Goal: Task Accomplishment & Management: Manage account settings

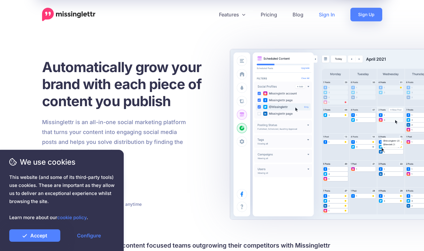
click at [332, 15] on link "Sign In" at bounding box center [327, 15] width 32 height 14
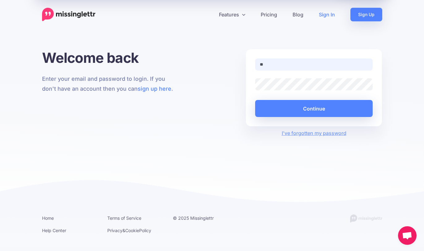
type input "**********"
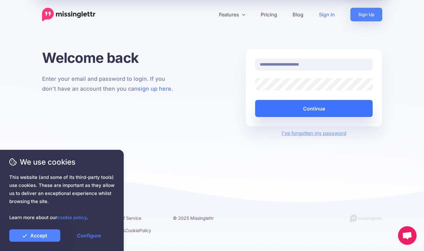
click at [325, 100] on button "Continue" at bounding box center [314, 108] width 118 height 17
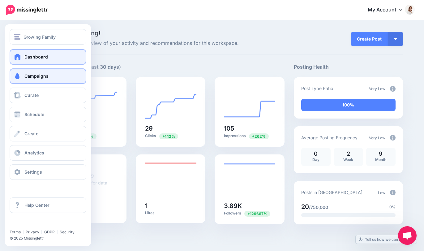
click at [23, 76] on link "Campaigns" at bounding box center [48, 75] width 77 height 15
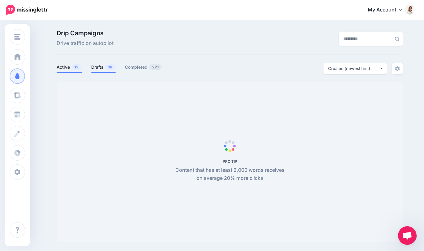
click at [105, 69] on link "Drafts 16" at bounding box center [103, 66] width 24 height 7
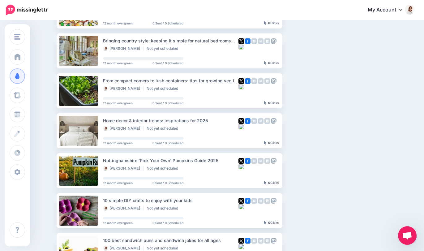
scroll to position [91, 0]
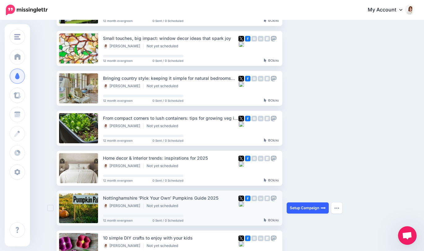
click at [293, 205] on link "Setup Campaign" at bounding box center [308, 207] width 42 height 11
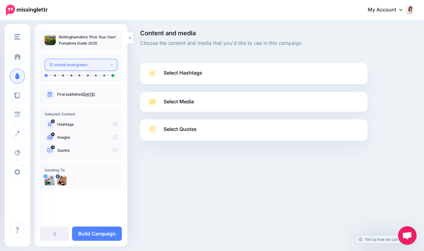
click at [110, 66] on button "12 month evergreen" at bounding box center [81, 65] width 73 height 12
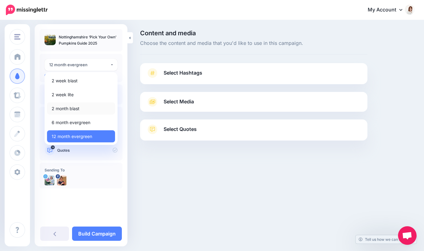
click at [88, 108] on link "2 month blast" at bounding box center [81, 108] width 68 height 12
select select "*****"
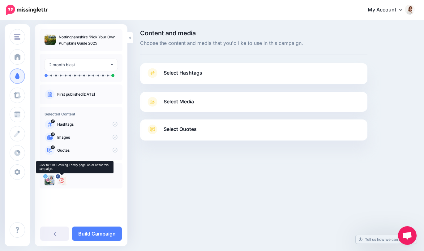
click at [64, 180] on icon at bounding box center [61, 180] width 5 height 5
click at [225, 76] on link "Select Hashtags" at bounding box center [253, 76] width 215 height 16
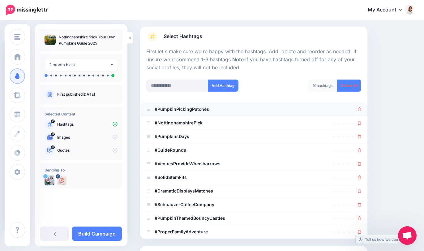
scroll to position [38, 0]
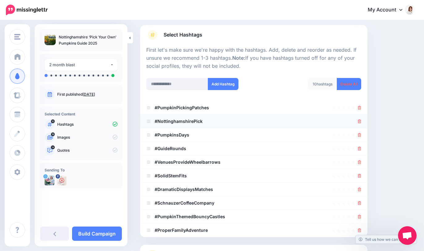
click at [362, 122] on li "#NottinghamshirePick" at bounding box center [253, 121] width 227 height 14
click at [360, 121] on icon at bounding box center [359, 121] width 3 height 4
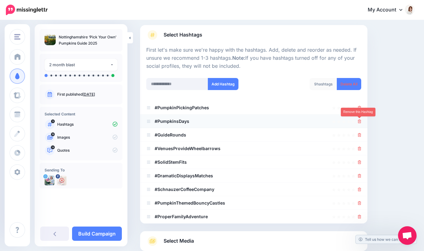
click at [360, 121] on icon at bounding box center [359, 121] width 3 height 4
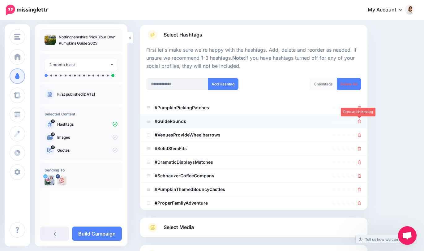
click at [360, 121] on icon at bounding box center [359, 121] width 3 height 4
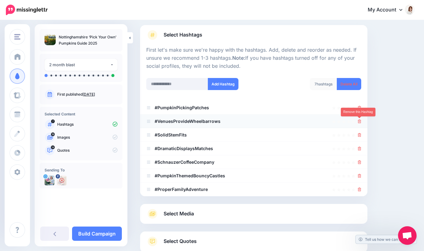
click at [360, 121] on icon at bounding box center [359, 121] width 3 height 4
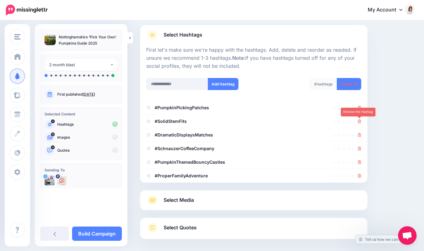
click at [360, 121] on icon at bounding box center [359, 121] width 3 height 4
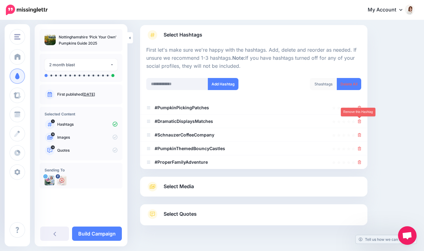
click at [360, 121] on icon at bounding box center [359, 121] width 3 height 4
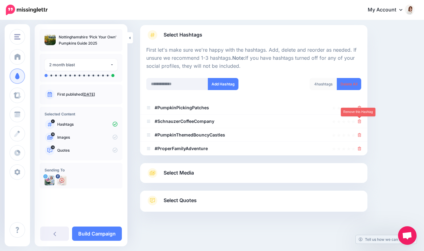
click at [360, 121] on icon at bounding box center [359, 121] width 3 height 4
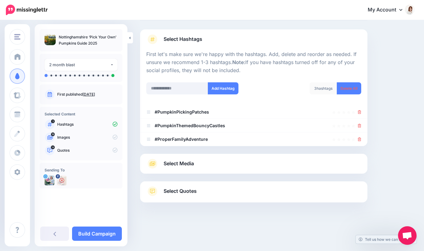
click at [360, 121] on li "#PumpkinThemedBouncyCastles" at bounding box center [253, 126] width 227 height 14
click at [360, 124] on icon at bounding box center [359, 126] width 3 height 4
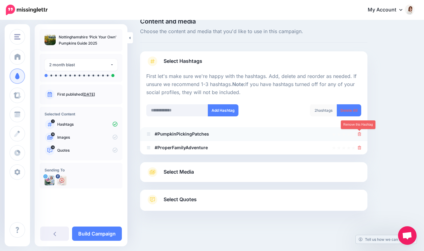
scroll to position [11, 0]
click at [360, 147] on icon at bounding box center [359, 148] width 3 height 4
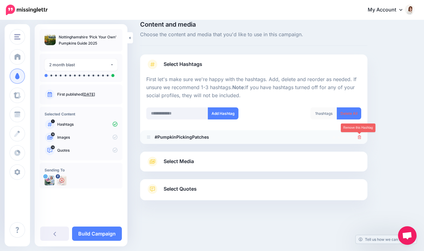
click at [358, 135] on icon at bounding box center [359, 137] width 3 height 4
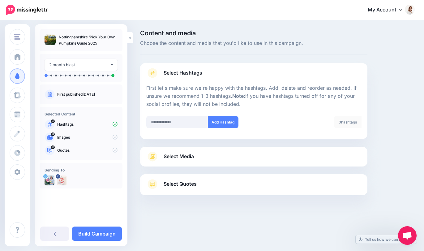
scroll to position [0, 0]
click at [183, 119] on input "text" at bounding box center [177, 122] width 62 height 12
type input "*"
type input "**********"
click at [218, 123] on button "Add Hashtag" at bounding box center [223, 122] width 31 height 12
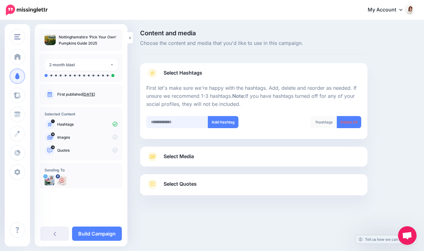
click at [160, 123] on input "text" at bounding box center [177, 122] width 62 height 12
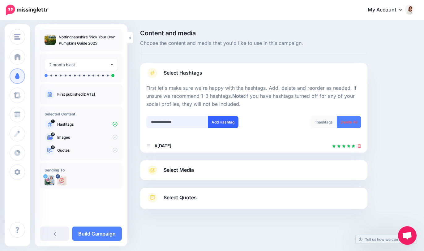
type input "**********"
click at [224, 123] on button "Add Hashtag" at bounding box center [223, 122] width 31 height 12
click at [175, 122] on input "text" at bounding box center [177, 122] width 62 height 12
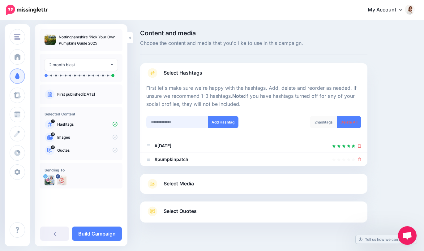
scroll to position [11, 0]
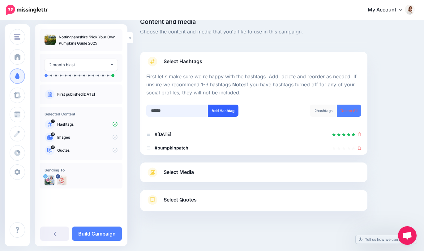
type input "******"
click at [215, 115] on button "Add Hashtag" at bounding box center [223, 111] width 31 height 12
click at [195, 169] on link "Select Media" at bounding box center [253, 172] width 215 height 10
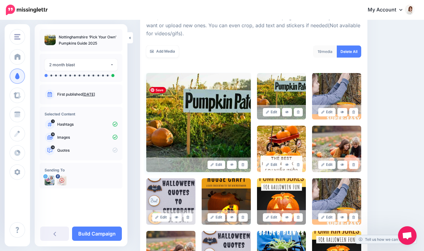
scroll to position [104, 0]
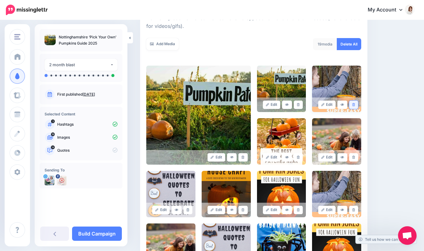
click at [353, 103] on icon at bounding box center [353, 104] width 3 height 3
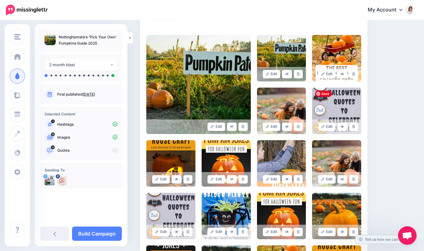
scroll to position [148, 0]
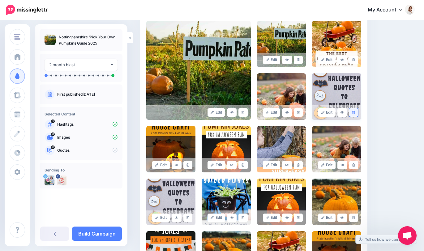
click at [355, 113] on link at bounding box center [353, 112] width 9 height 8
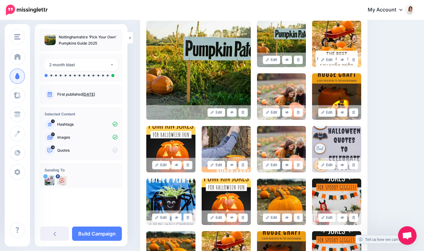
click at [355, 113] on link at bounding box center [353, 112] width 9 height 8
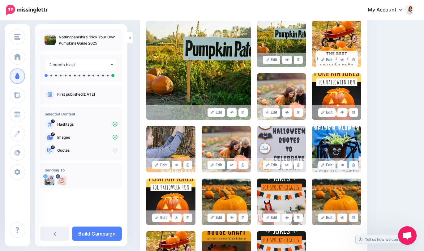
click at [355, 113] on link at bounding box center [353, 112] width 9 height 8
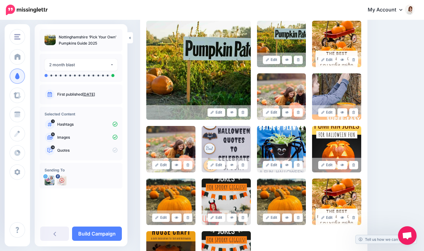
click at [355, 113] on link at bounding box center [353, 112] width 9 height 8
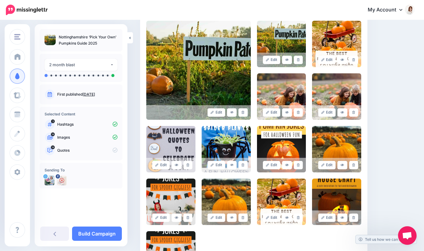
click at [355, 113] on link at bounding box center [353, 112] width 9 height 8
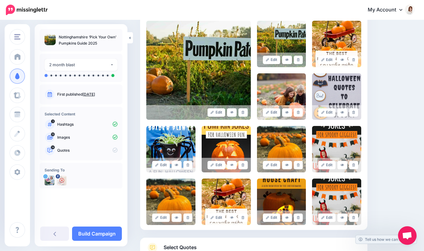
click at [355, 113] on link at bounding box center [353, 112] width 9 height 8
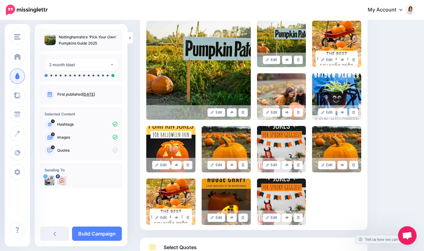
click at [355, 113] on link at bounding box center [353, 112] width 9 height 8
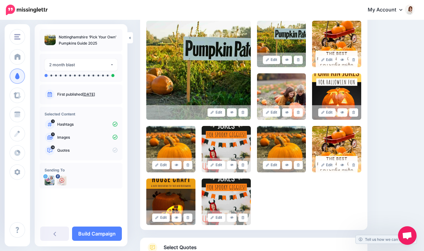
click at [355, 113] on link at bounding box center [353, 112] width 9 height 8
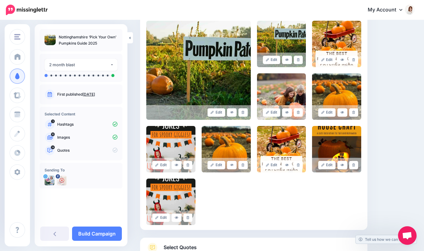
click at [355, 113] on link at bounding box center [353, 112] width 9 height 8
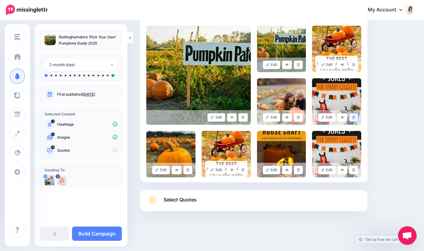
click at [354, 118] on icon at bounding box center [353, 117] width 3 height 3
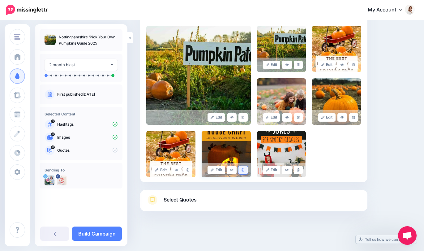
click at [242, 169] on icon at bounding box center [243, 169] width 3 height 3
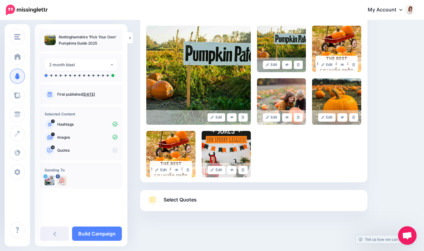
click at [242, 169] on icon at bounding box center [243, 169] width 3 height 3
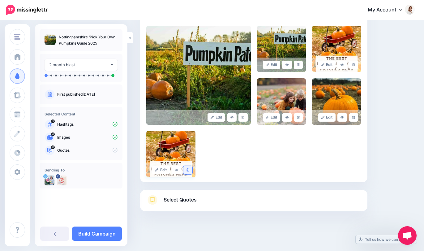
click at [185, 171] on link at bounding box center [187, 170] width 9 height 8
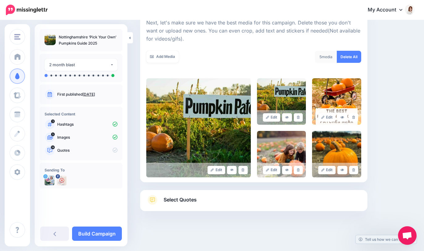
click at [252, 203] on link "Select Quotes" at bounding box center [253, 203] width 215 height 16
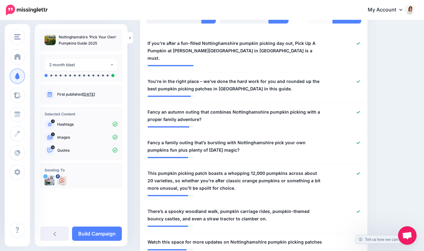
scroll to position [195, 0]
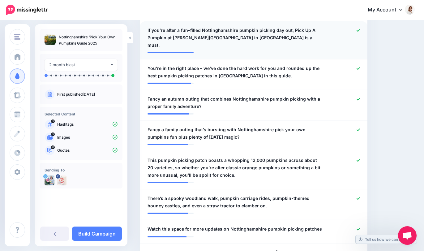
click at [358, 31] on icon at bounding box center [358, 30] width 3 height 2
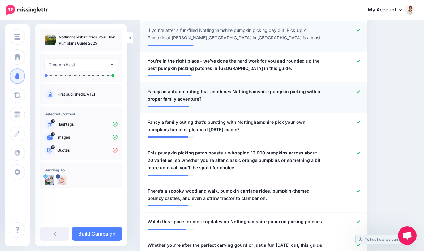
click at [360, 93] on div at bounding box center [346, 95] width 37 height 15
click at [354, 93] on div at bounding box center [346, 95] width 37 height 15
click at [357, 90] on icon at bounding box center [358, 91] width 3 height 3
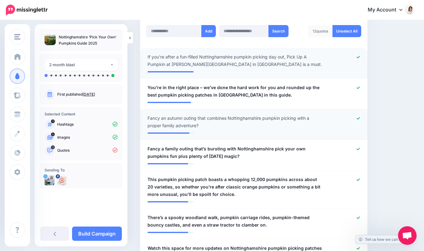
scroll to position [142, 0]
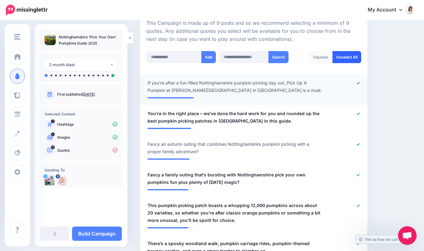
click at [345, 55] on link "Unselect All" at bounding box center [346, 57] width 29 height 12
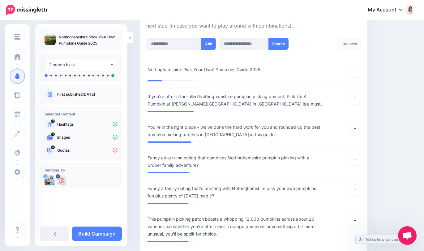
scroll to position [154, 0]
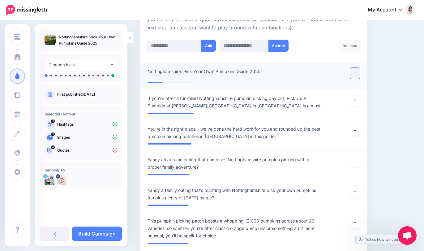
click at [355, 74] on icon at bounding box center [355, 73] width 2 height 2
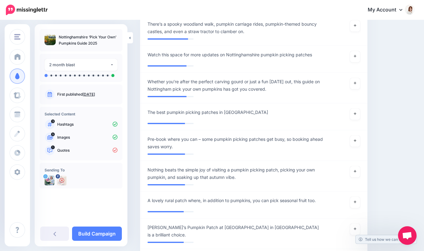
scroll to position [389, 0]
click at [355, 83] on icon at bounding box center [355, 83] width 2 height 2
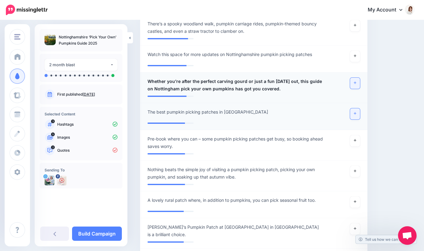
click at [356, 116] on link at bounding box center [355, 113] width 10 height 11
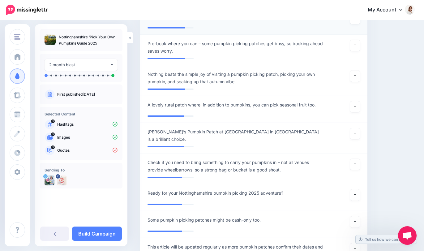
scroll to position [493, 0]
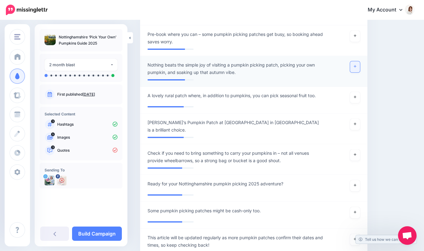
click at [357, 66] on link at bounding box center [355, 66] width 10 height 11
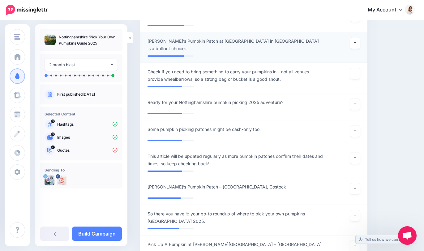
scroll to position [583, 0]
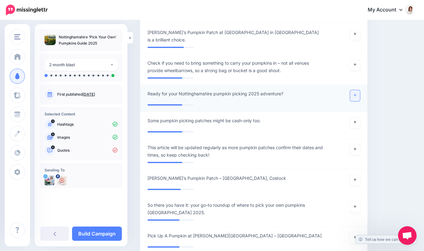
click at [356, 90] on link at bounding box center [355, 95] width 10 height 11
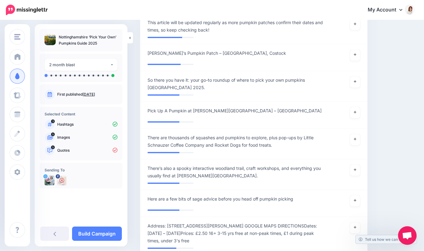
scroll to position [709, 0]
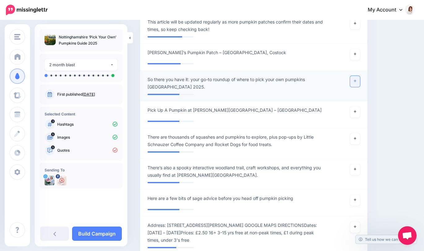
click at [357, 77] on link at bounding box center [355, 81] width 10 height 11
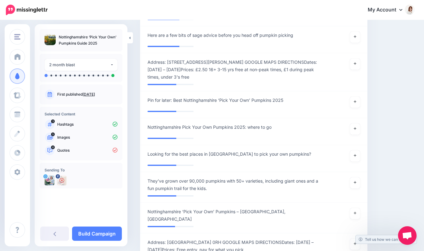
scroll to position [875, 0]
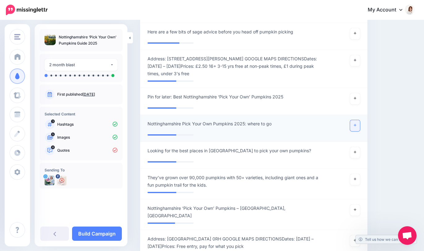
click at [357, 122] on link at bounding box center [355, 125] width 10 height 11
click at [356, 150] on icon at bounding box center [355, 151] width 2 height 3
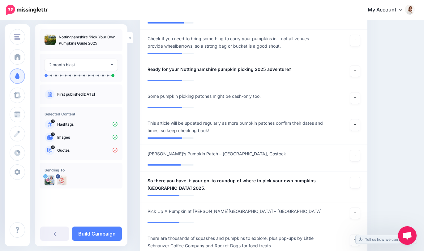
scroll to position [594, 0]
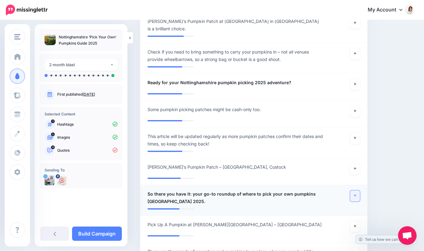
click at [355, 194] on icon at bounding box center [355, 195] width 2 height 3
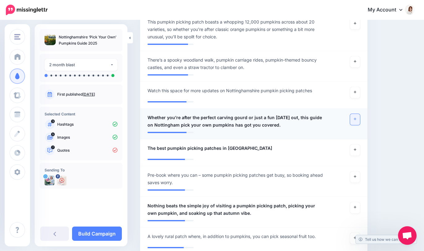
scroll to position [341, 0]
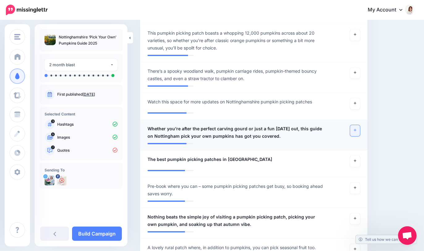
click at [356, 127] on link at bounding box center [355, 130] width 10 height 11
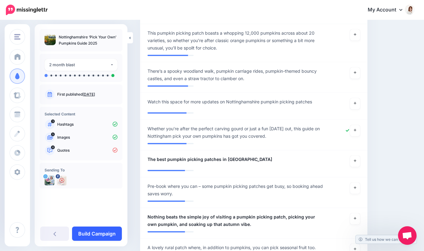
click at [98, 234] on link "Build Campaign" at bounding box center [97, 233] width 50 height 14
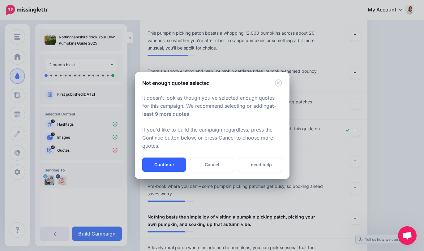
click at [176, 164] on button "Continue" at bounding box center [164, 164] width 44 height 14
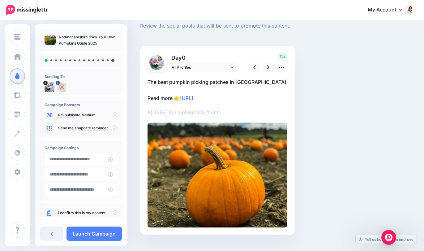
scroll to position [27, 0]
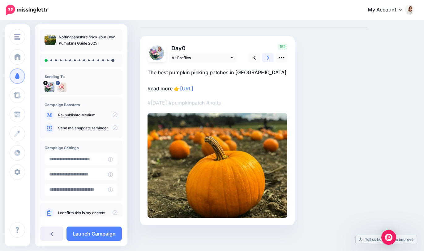
click at [271, 58] on link at bounding box center [268, 57] width 12 height 9
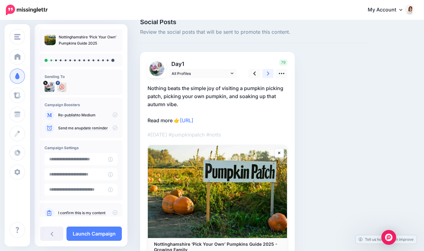
scroll to position [0, 0]
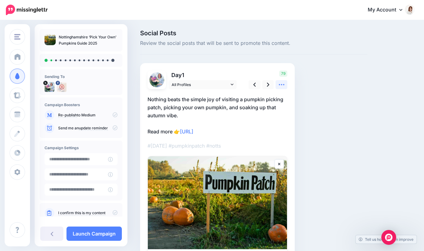
click at [280, 84] on icon at bounding box center [281, 84] width 6 height 6
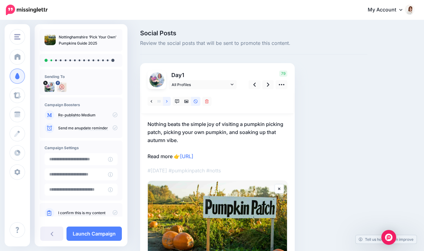
click at [168, 101] on link at bounding box center [167, 101] width 8 height 9
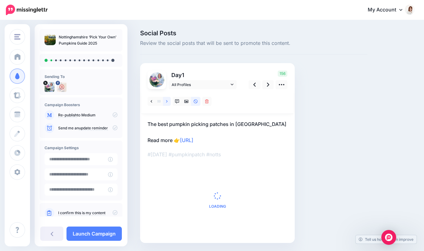
click at [168, 101] on link at bounding box center [167, 101] width 8 height 9
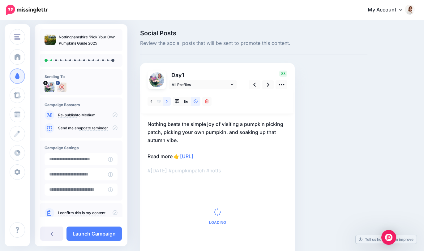
click at [168, 101] on link at bounding box center [167, 101] width 8 height 9
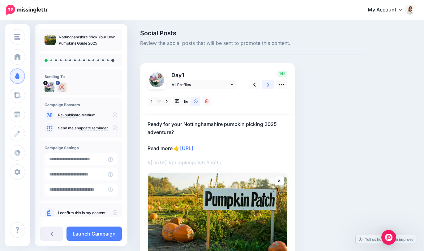
click at [270, 83] on link at bounding box center [268, 84] width 12 height 9
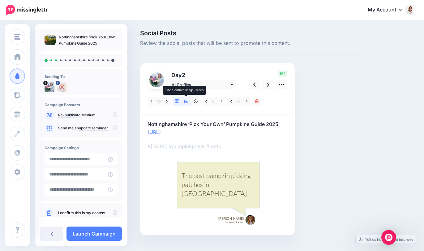
click at [186, 104] on link at bounding box center [186, 101] width 9 height 9
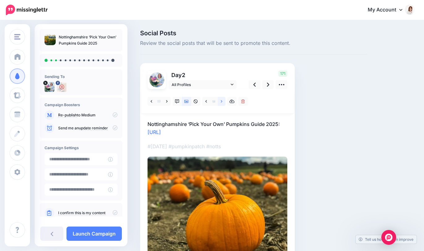
click at [223, 102] on link at bounding box center [222, 101] width 8 height 9
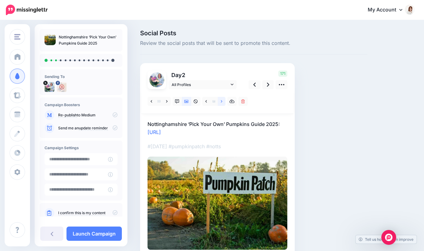
click at [223, 102] on link at bounding box center [222, 101] width 8 height 9
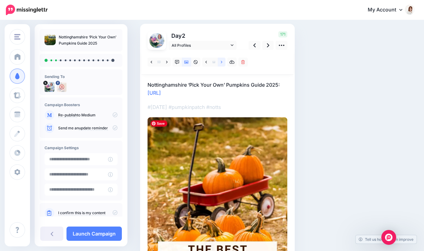
scroll to position [23, 0]
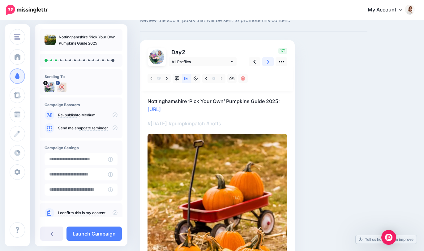
click at [267, 59] on icon at bounding box center [268, 61] width 2 height 6
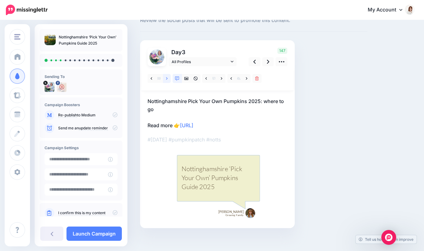
click at [166, 80] on icon at bounding box center [167, 78] width 2 height 4
click at [151, 79] on icon at bounding box center [152, 78] width 2 height 4
click at [221, 80] on icon at bounding box center [222, 78] width 2 height 4
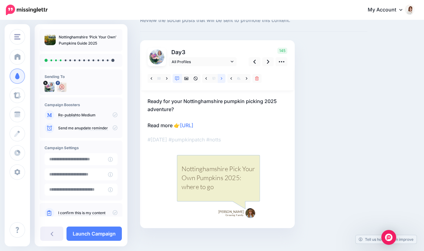
click at [221, 80] on icon at bounding box center [222, 78] width 2 height 4
click at [268, 61] on icon at bounding box center [268, 61] width 2 height 6
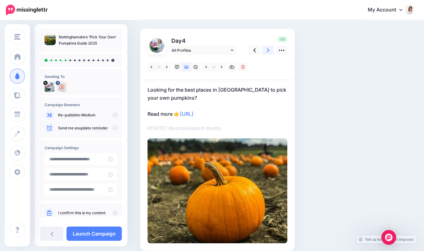
scroll to position [53, 0]
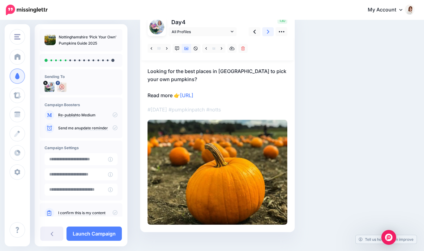
click at [269, 35] on icon at bounding box center [268, 31] width 2 height 6
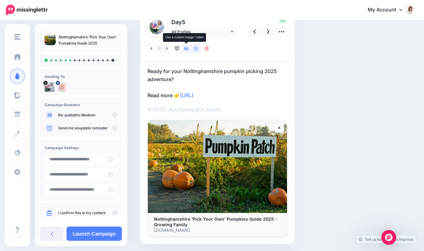
click at [187, 51] on link at bounding box center [186, 48] width 9 height 9
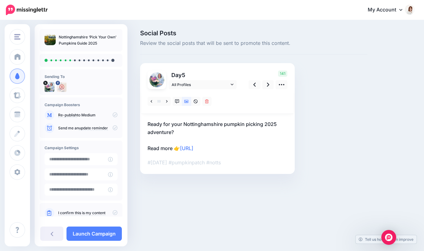
scroll to position [0, 0]
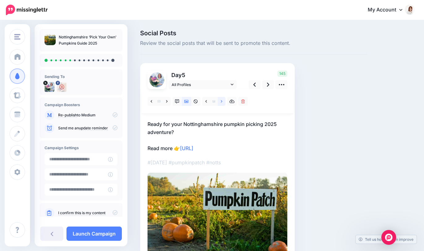
click at [220, 100] on link at bounding box center [222, 101] width 8 height 9
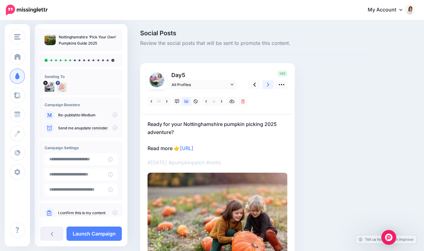
click at [268, 87] on icon at bounding box center [268, 84] width 2 height 6
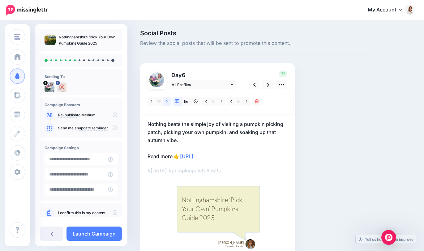
click at [168, 101] on link at bounding box center [167, 101] width 8 height 9
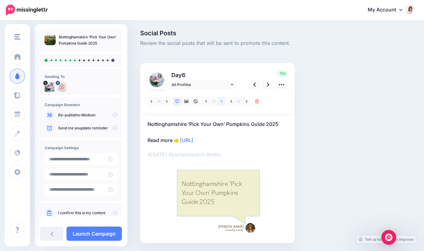
click at [222, 100] on icon at bounding box center [222, 101] width 2 height 4
click at [272, 81] on link at bounding box center [268, 84] width 12 height 9
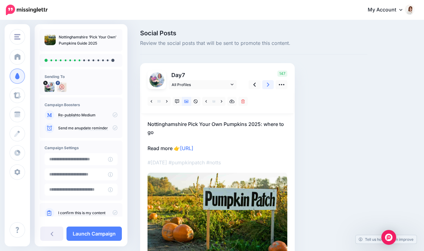
click at [270, 85] on link at bounding box center [268, 84] width 12 height 9
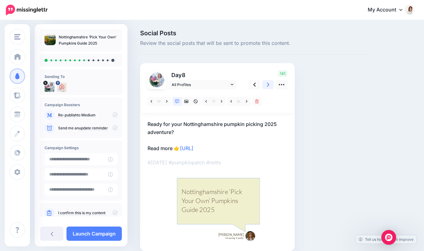
click at [269, 85] on icon at bounding box center [268, 84] width 2 height 6
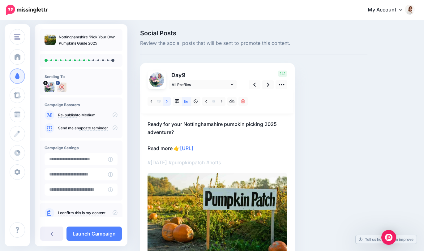
click at [169, 101] on link at bounding box center [167, 101] width 8 height 9
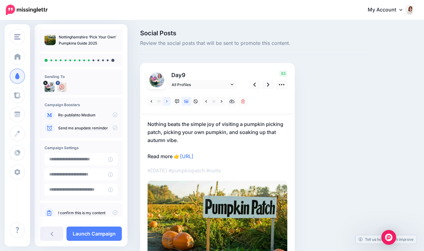
click at [169, 101] on link at bounding box center [167, 101] width 8 height 9
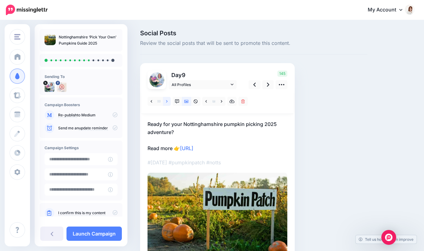
click at [166, 101] on icon at bounding box center [167, 101] width 2 height 4
click at [267, 85] on icon at bounding box center [268, 84] width 2 height 6
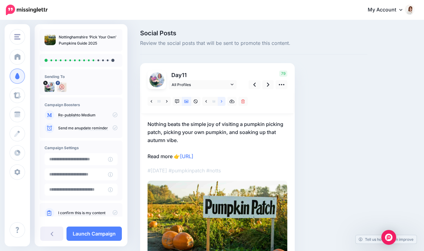
click at [220, 101] on link at bounding box center [222, 101] width 8 height 9
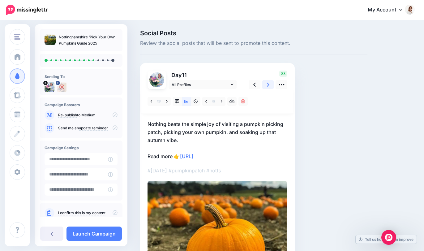
click at [264, 83] on link at bounding box center [268, 84] width 12 height 9
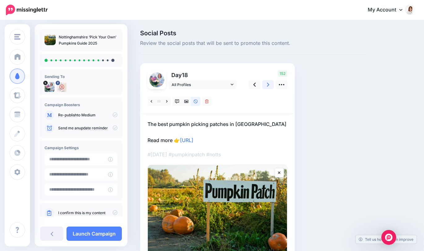
click at [267, 83] on icon at bounding box center [268, 84] width 2 height 6
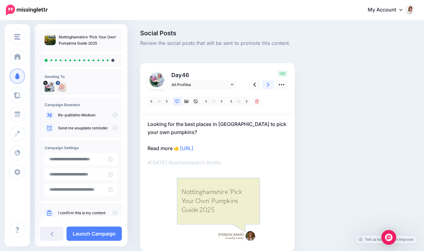
click at [267, 83] on icon at bounding box center [268, 84] width 2 height 6
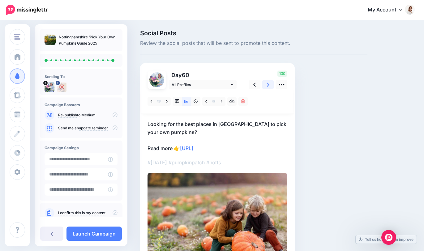
scroll to position [14, 0]
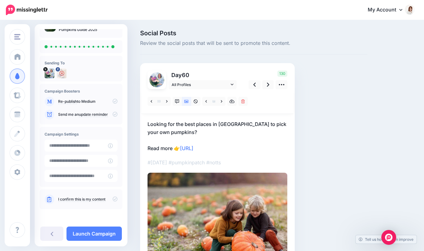
click at [113, 198] on icon at bounding box center [115, 198] width 5 height 5
click at [88, 232] on link "Launch Campaign" at bounding box center [93, 233] width 55 height 14
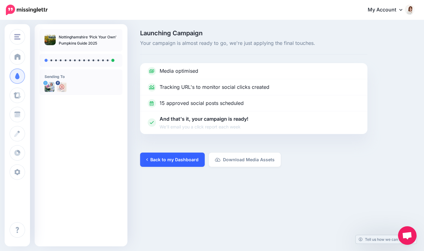
click at [173, 157] on link "Back to my Dashboard" at bounding box center [172, 159] width 65 height 14
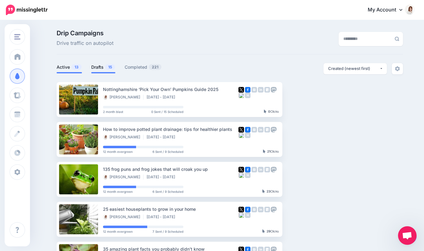
click at [100, 66] on link "Drafts 15" at bounding box center [103, 66] width 24 height 7
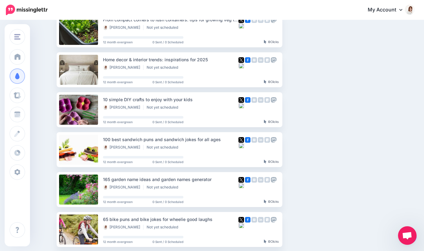
scroll to position [208, 0]
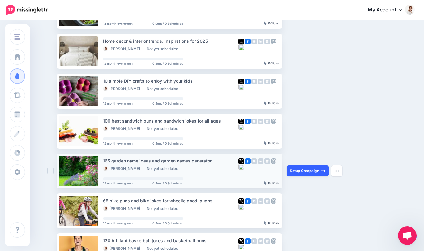
click at [297, 169] on link "Setup Campaign" at bounding box center [308, 170] width 42 height 11
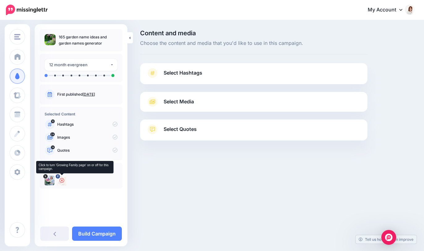
click at [64, 178] on icon at bounding box center [61, 180] width 5 height 5
click at [246, 72] on link "Select Hashtags" at bounding box center [253, 76] width 215 height 16
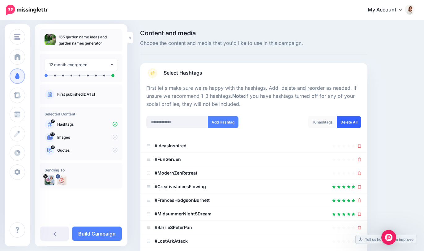
click at [349, 122] on link "Delete All" at bounding box center [349, 122] width 24 height 12
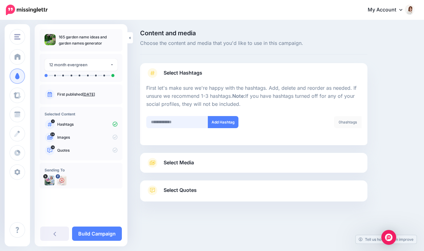
click at [195, 124] on input "text" at bounding box center [177, 122] width 62 height 12
type input "**********"
click at [231, 121] on button "Add Hashtag" at bounding box center [223, 122] width 31 height 12
click at [225, 163] on link "Select Media" at bounding box center [253, 163] width 215 height 10
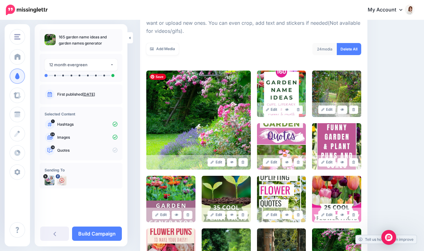
scroll to position [106, 0]
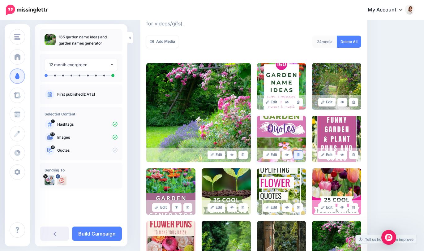
click at [299, 155] on icon at bounding box center [298, 154] width 3 height 3
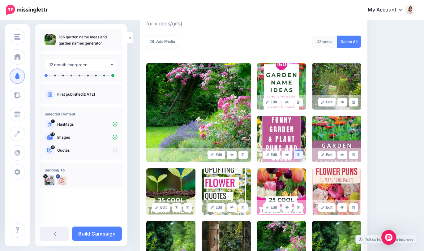
click at [297, 156] on icon at bounding box center [298, 154] width 3 height 3
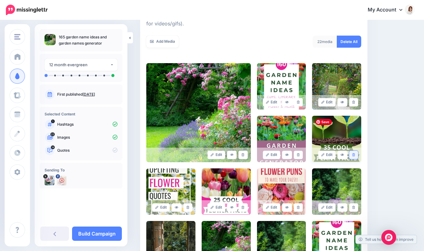
click at [355, 152] on link at bounding box center [353, 155] width 9 height 8
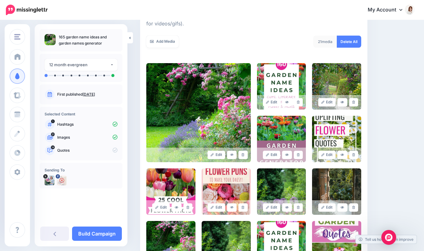
click at [355, 152] on link at bounding box center [353, 155] width 9 height 8
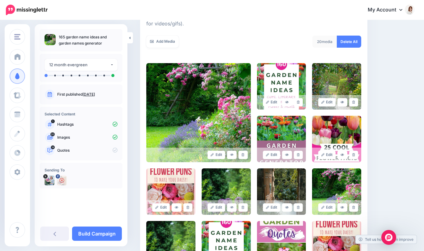
click at [355, 152] on link at bounding box center [353, 155] width 9 height 8
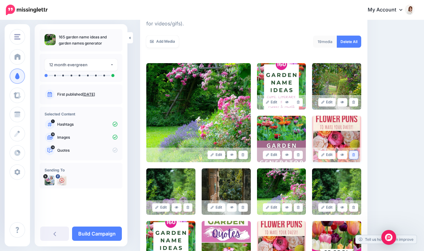
click at [355, 153] on icon at bounding box center [353, 154] width 3 height 3
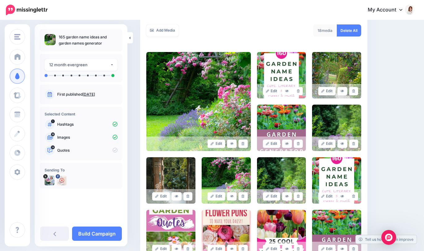
scroll to position [120, 0]
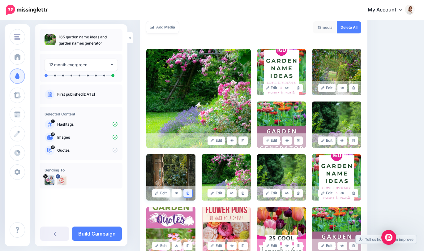
click at [188, 195] on link at bounding box center [187, 193] width 9 height 8
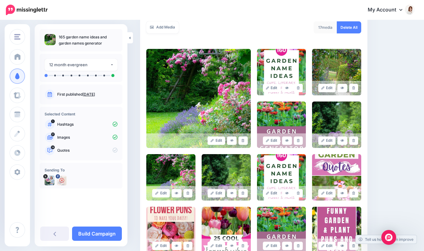
click at [188, 195] on link at bounding box center [187, 193] width 9 height 8
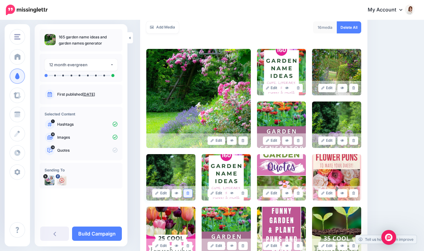
click at [188, 195] on link at bounding box center [187, 193] width 9 height 8
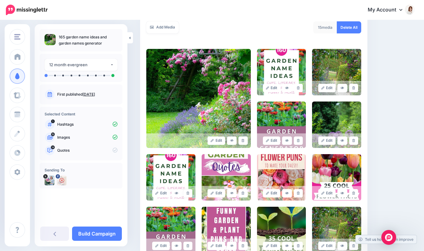
click at [188, 195] on link at bounding box center [187, 193] width 9 height 8
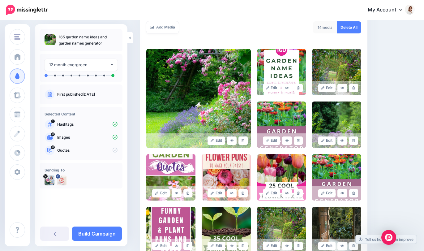
click at [188, 195] on link at bounding box center [187, 193] width 9 height 8
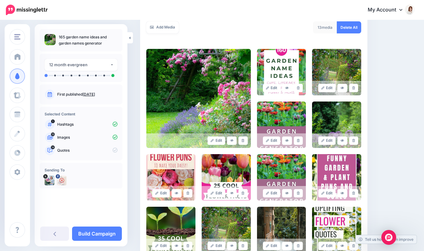
click at [188, 195] on link at bounding box center [187, 193] width 9 height 8
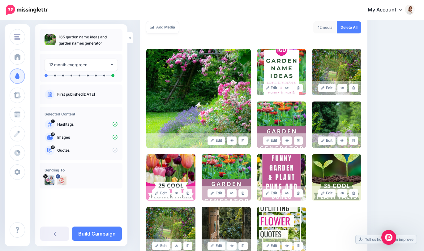
click at [188, 195] on link at bounding box center [187, 193] width 9 height 8
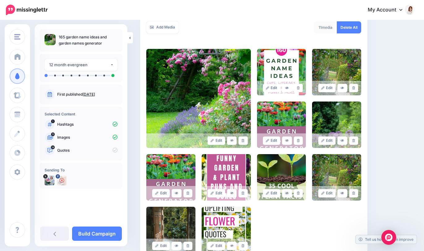
click at [188, 195] on link at bounding box center [187, 193] width 9 height 8
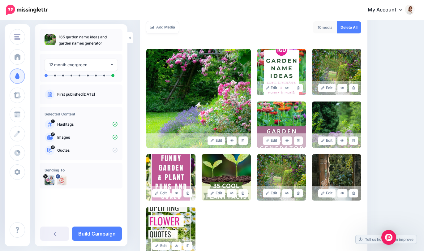
click at [188, 195] on link at bounding box center [187, 193] width 9 height 8
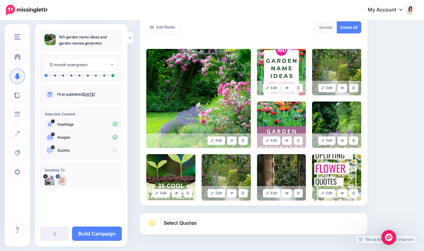
click at [188, 195] on link at bounding box center [187, 193] width 9 height 8
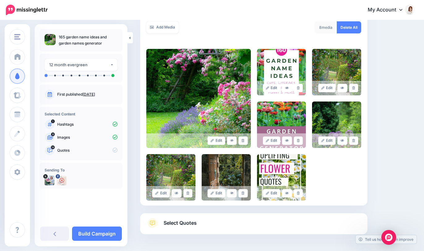
click at [188, 195] on link at bounding box center [187, 193] width 9 height 8
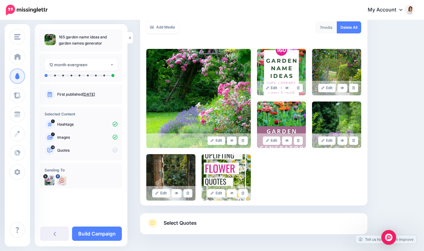
click at [188, 195] on link at bounding box center [187, 193] width 9 height 8
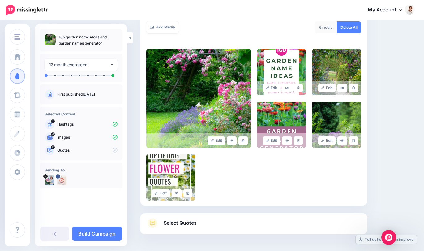
click at [188, 195] on link at bounding box center [187, 193] width 9 height 8
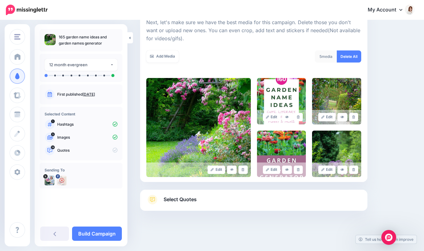
scroll to position [91, 0]
click at [224, 204] on link "Select Quotes" at bounding box center [253, 203] width 215 height 16
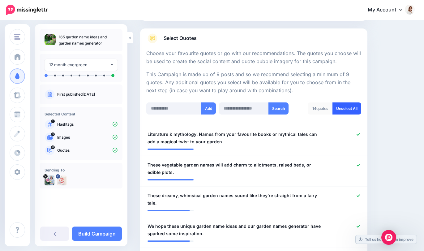
click at [342, 108] on link "Unselect All" at bounding box center [346, 108] width 29 height 12
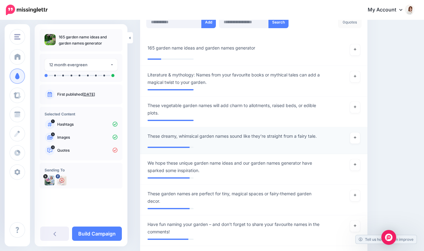
scroll to position [175, 0]
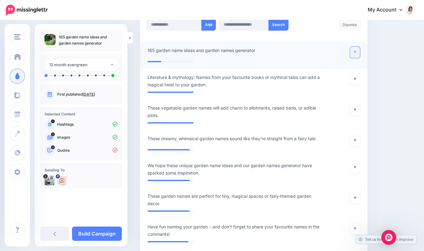
click at [357, 48] on link at bounding box center [355, 52] width 10 height 11
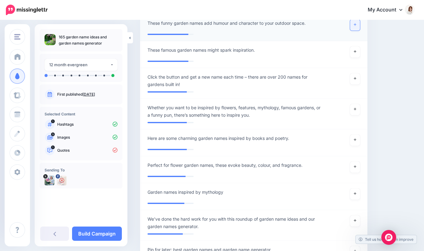
scroll to position [406, 0]
click at [355, 79] on icon at bounding box center [355, 77] width 2 height 3
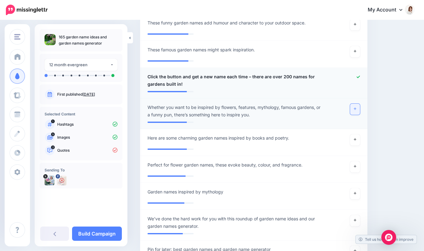
click at [352, 110] on link at bounding box center [355, 109] width 10 height 11
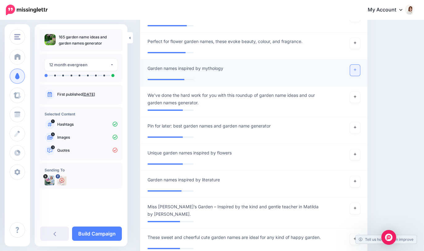
scroll to position [530, 0]
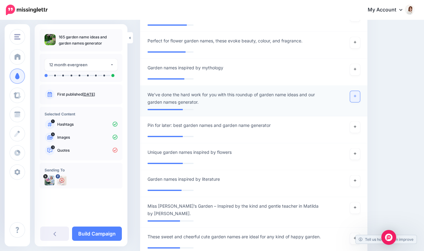
click at [357, 96] on link at bounding box center [355, 96] width 10 height 11
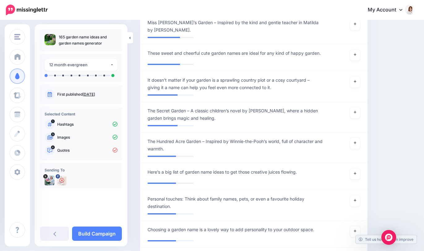
scroll to position [715, 0]
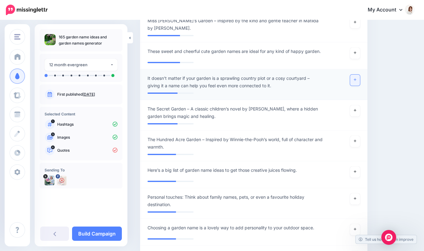
click at [359, 77] on link at bounding box center [355, 80] width 10 height 11
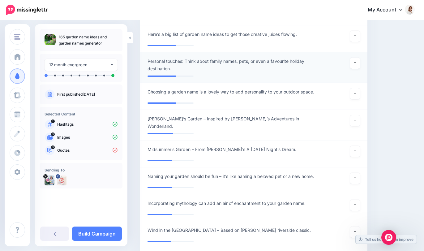
scroll to position [853, 0]
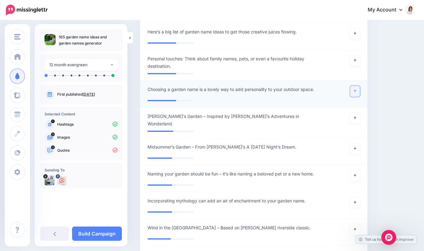
click at [357, 88] on link at bounding box center [355, 91] width 10 height 11
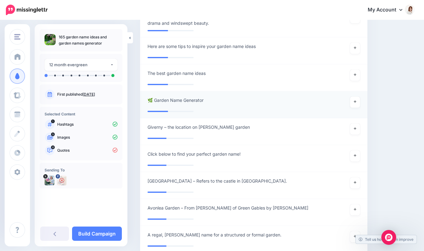
scroll to position [1244, 0]
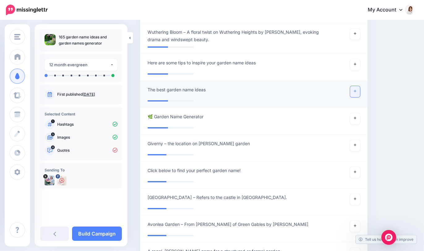
click at [357, 86] on link at bounding box center [355, 91] width 10 height 11
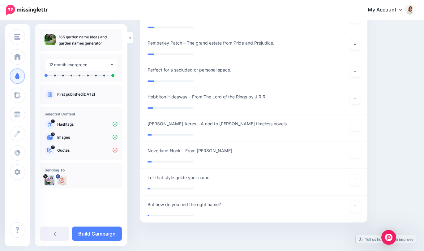
scroll to position [1619, 0]
click at [105, 237] on link "Build Campaign" at bounding box center [97, 233] width 50 height 14
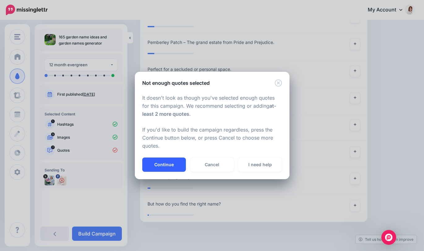
click at [164, 160] on button "Continue" at bounding box center [164, 164] width 44 height 14
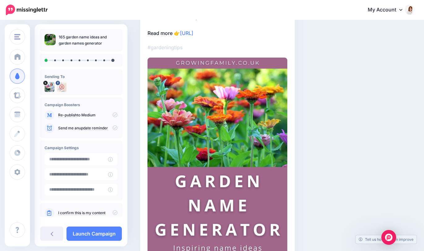
scroll to position [35, 0]
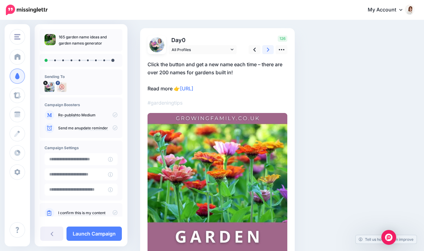
click at [272, 49] on link at bounding box center [268, 49] width 12 height 9
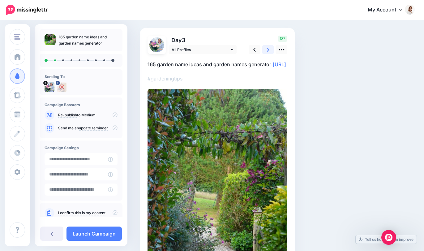
click at [269, 51] on link at bounding box center [268, 49] width 12 height 9
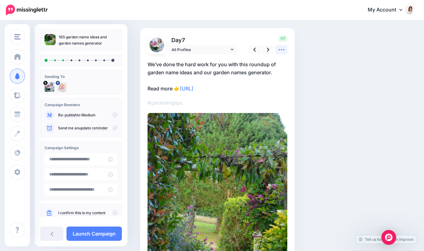
click at [282, 50] on icon at bounding box center [281, 49] width 6 height 6
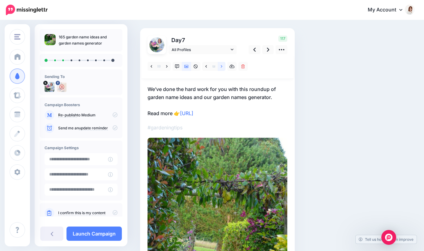
click at [224, 67] on link at bounding box center [222, 66] width 8 height 9
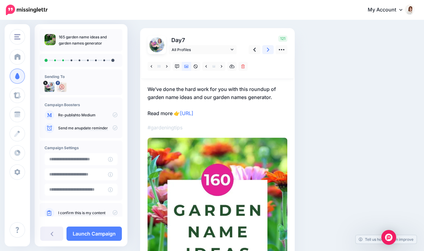
click at [266, 50] on link at bounding box center [268, 49] width 12 height 9
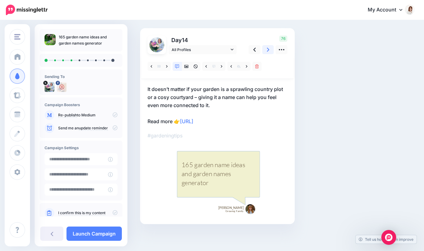
click at [266, 51] on link at bounding box center [268, 49] width 12 height 9
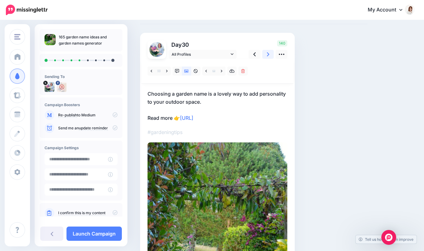
scroll to position [36, 0]
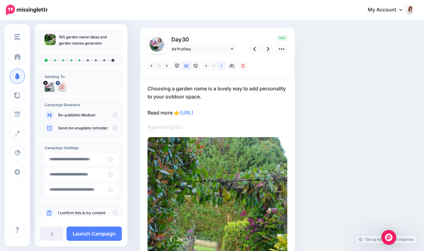
click at [223, 67] on link at bounding box center [222, 65] width 8 height 9
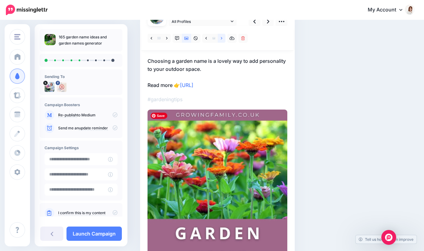
scroll to position [34, 0]
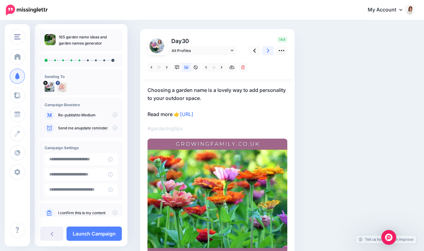
click at [267, 51] on icon at bounding box center [268, 50] width 2 height 6
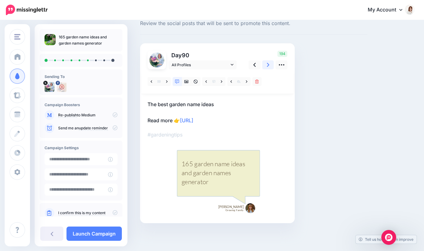
scroll to position [20, 0]
click at [268, 70] on div at bounding box center [217, 81] width 152 height 25
click at [268, 64] on icon at bounding box center [268, 65] width 2 height 4
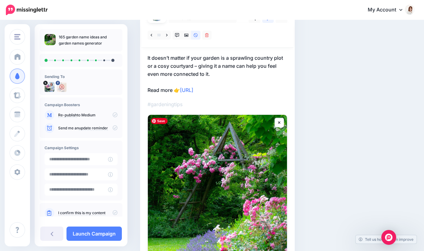
scroll to position [51, 0]
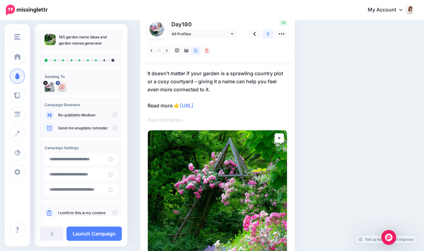
click at [267, 33] on icon at bounding box center [268, 34] width 2 height 6
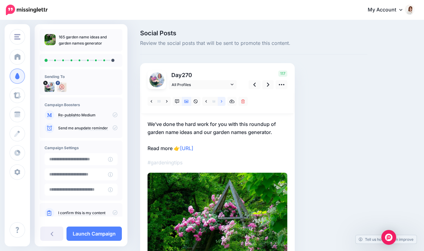
click at [221, 102] on icon at bounding box center [222, 101] width 2 height 2
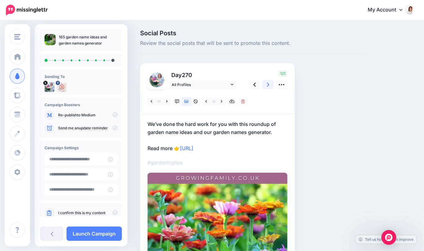
click at [267, 86] on icon at bounding box center [268, 85] width 2 height 4
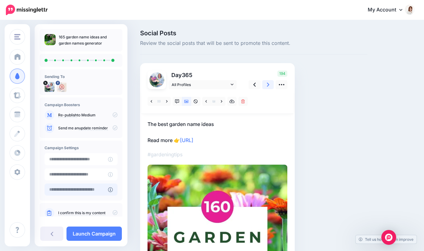
scroll to position [14, 0]
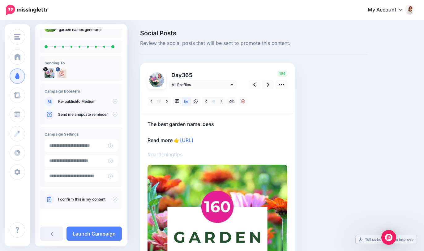
click at [113, 199] on icon at bounding box center [115, 198] width 5 height 5
click at [91, 233] on link "Launch Campaign" at bounding box center [93, 233] width 55 height 14
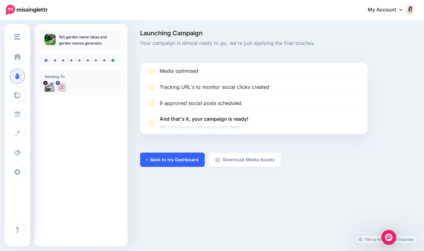
click at [157, 159] on link "Back to my Dashboard" at bounding box center [172, 159] width 65 height 14
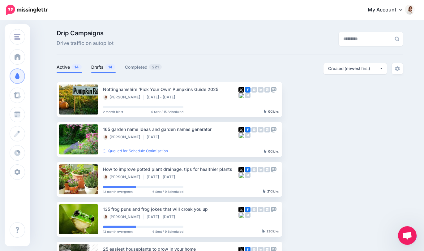
click at [99, 69] on link "Drafts 14" at bounding box center [103, 66] width 24 height 7
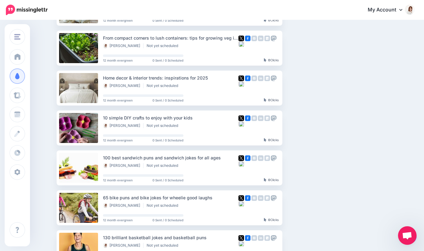
scroll to position [173, 0]
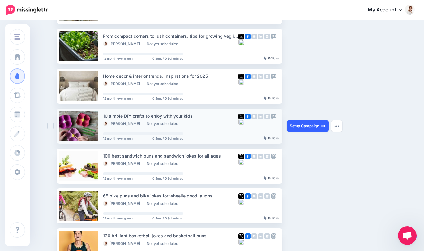
click at [294, 129] on link "Setup Campaign" at bounding box center [308, 125] width 42 height 11
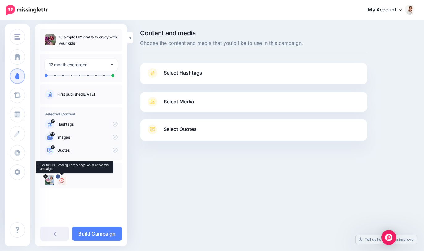
click at [63, 179] on icon at bounding box center [61, 180] width 5 height 5
click at [183, 74] on span "Select Hashtags" at bounding box center [183, 73] width 39 height 8
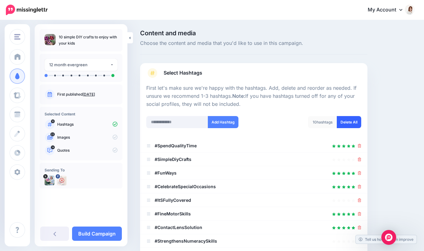
click at [354, 121] on link "Delete All" at bounding box center [349, 122] width 24 height 12
click at [163, 122] on input "text" at bounding box center [177, 122] width 62 height 12
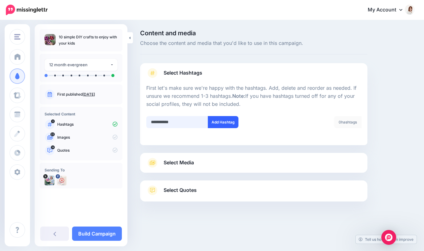
type input "**********"
click at [216, 122] on button "Add Hashtag" at bounding box center [223, 122] width 31 height 12
click at [198, 164] on link "Select Media" at bounding box center [253, 163] width 215 height 10
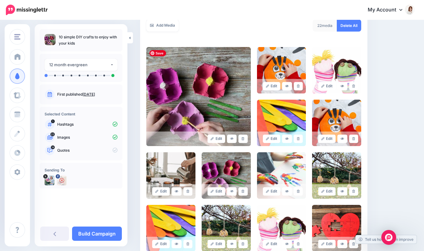
scroll to position [138, 0]
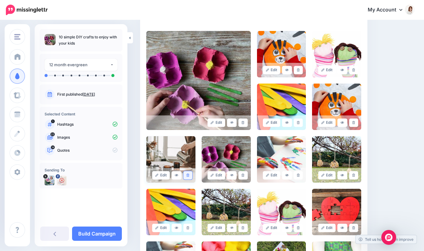
click at [190, 175] on link at bounding box center [187, 175] width 9 height 8
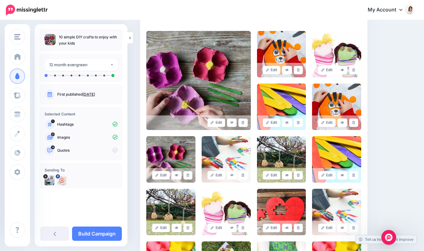
click at [190, 175] on link at bounding box center [187, 175] width 9 height 8
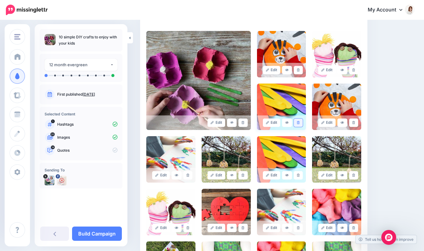
click at [298, 122] on icon at bounding box center [298, 122] width 3 height 3
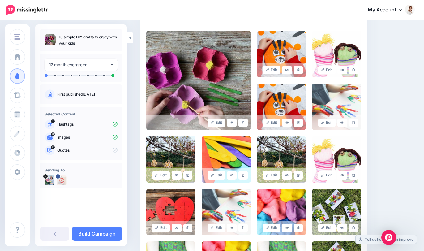
click at [298, 122] on icon at bounding box center [298, 122] width 3 height 3
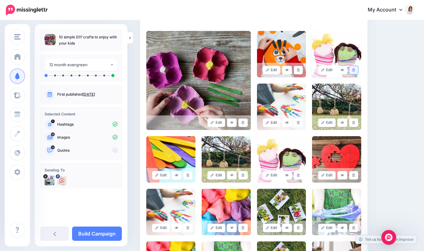
click at [356, 69] on link at bounding box center [353, 70] width 9 height 8
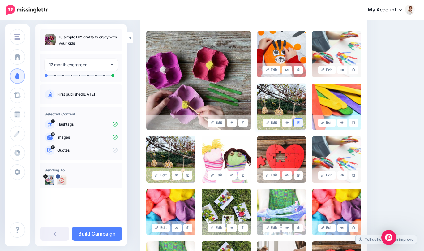
click at [300, 123] on link at bounding box center [298, 122] width 9 height 8
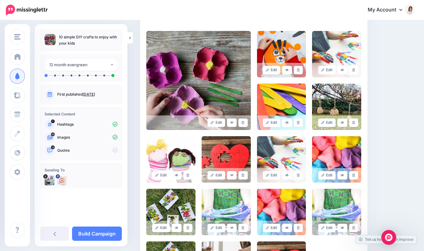
click at [300, 123] on link at bounding box center [298, 122] width 9 height 8
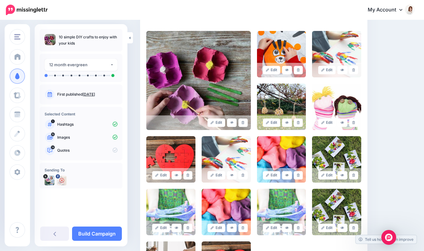
click at [300, 123] on link at bounding box center [298, 122] width 9 height 8
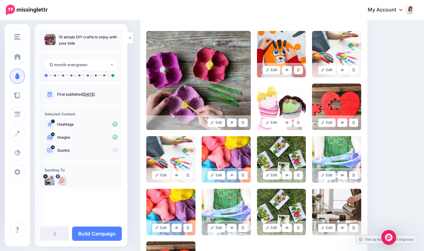
click at [300, 123] on link at bounding box center [298, 122] width 9 height 8
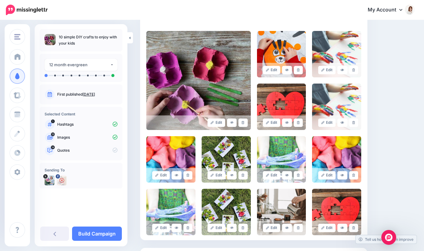
click at [300, 123] on link at bounding box center [298, 122] width 9 height 8
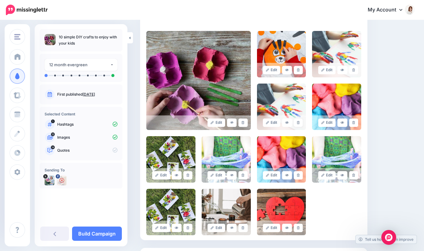
click at [300, 123] on link at bounding box center [298, 122] width 9 height 8
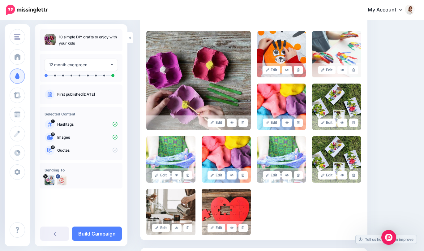
click at [300, 123] on link at bounding box center [298, 122] width 9 height 8
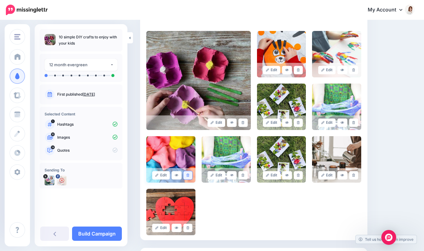
click at [189, 175] on link at bounding box center [187, 175] width 9 height 8
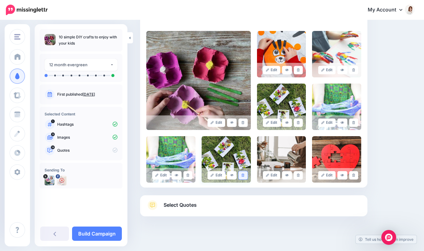
click at [242, 174] on icon at bounding box center [243, 174] width 3 height 3
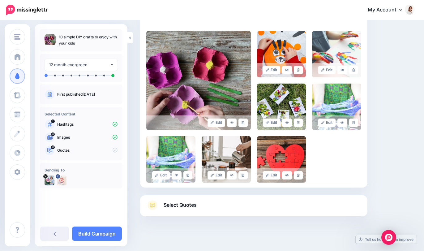
click at [242, 174] on icon at bounding box center [243, 174] width 3 height 3
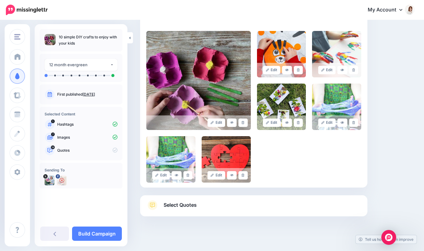
click at [242, 174] on icon at bounding box center [243, 174] width 3 height 3
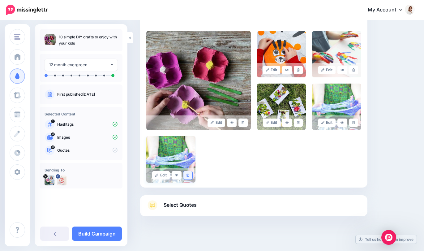
click at [189, 176] on link at bounding box center [187, 175] width 9 height 8
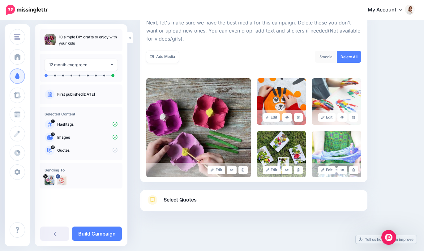
click at [211, 199] on link "Select Quotes" at bounding box center [253, 203] width 215 height 16
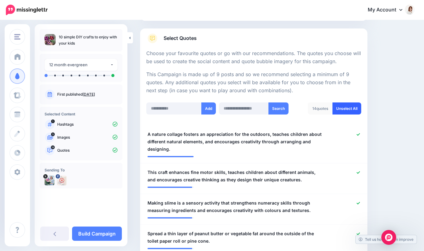
click at [350, 107] on link "Unselect All" at bounding box center [346, 108] width 29 height 12
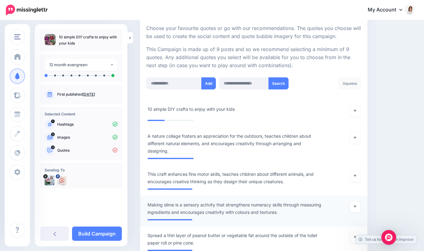
scroll to position [125, 0]
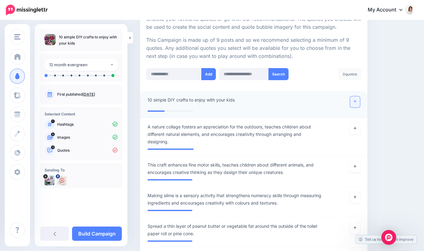
click at [353, 102] on link at bounding box center [355, 101] width 10 height 11
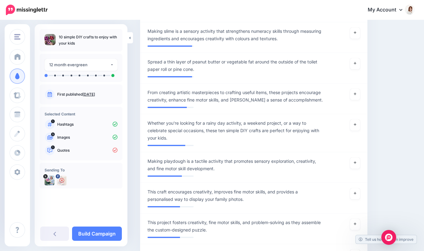
scroll to position [287, 0]
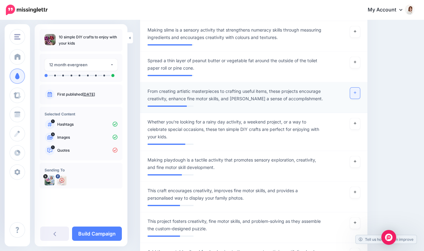
click at [356, 88] on link at bounding box center [355, 93] width 10 height 11
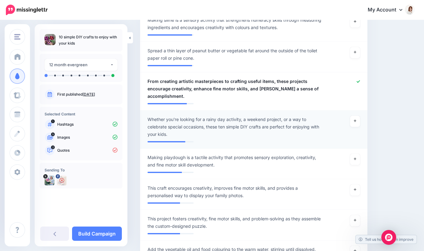
scroll to position [302, 0]
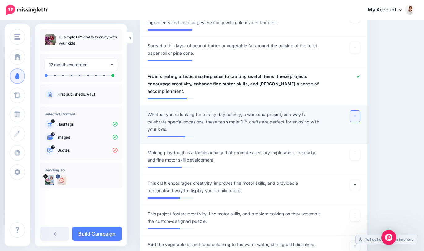
click at [350, 117] on div at bounding box center [346, 122] width 37 height 22
click at [352, 116] on link at bounding box center [355, 116] width 10 height 11
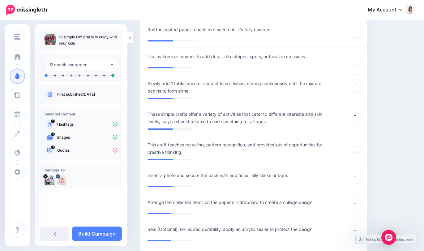
scroll to position [605, 0]
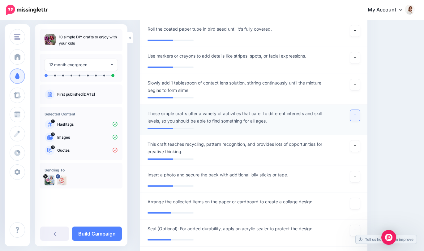
click at [355, 115] on icon at bounding box center [355, 114] width 2 height 3
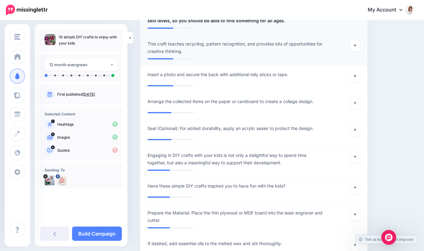
scroll to position [706, 0]
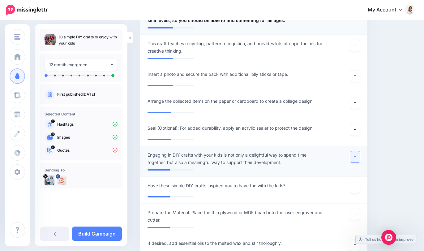
click at [356, 155] on link at bounding box center [355, 156] width 10 height 11
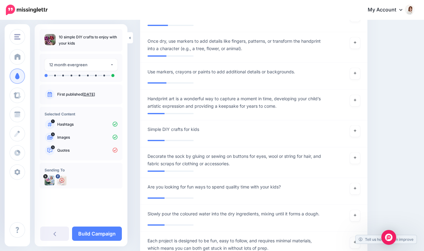
scroll to position [1105, 0]
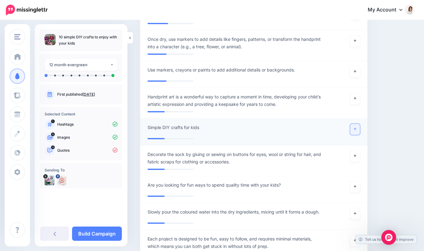
click at [357, 128] on link at bounding box center [355, 129] width 10 height 11
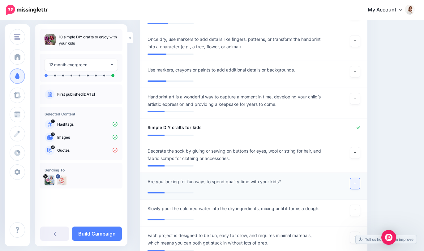
click at [355, 182] on icon at bounding box center [355, 182] width 2 height 3
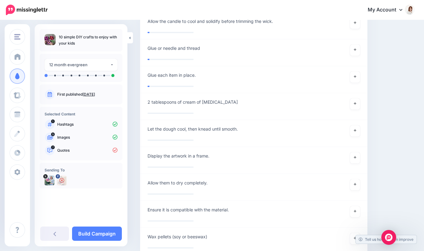
scroll to position [2923, 0]
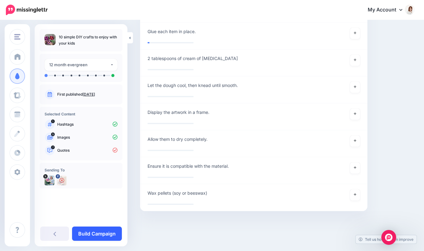
click at [101, 235] on link "Build Campaign" at bounding box center [97, 233] width 50 height 14
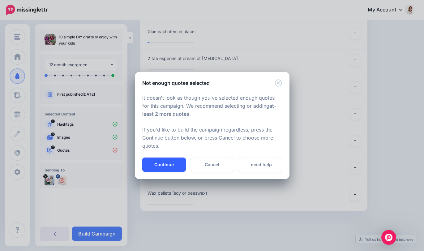
click at [169, 169] on button "Continue" at bounding box center [164, 164] width 44 height 14
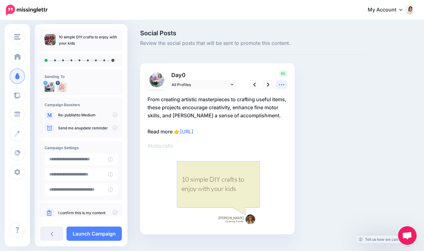
click at [280, 85] on icon at bounding box center [281, 84] width 6 height 6
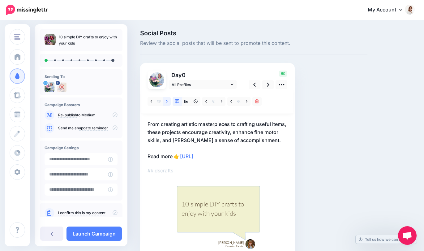
click at [168, 100] on link at bounding box center [167, 101] width 8 height 9
click at [150, 100] on link at bounding box center [152, 101] width 8 height 9
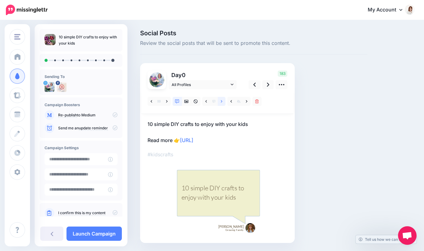
click at [224, 102] on link at bounding box center [222, 101] width 8 height 9
click at [265, 84] on link at bounding box center [268, 84] width 12 height 9
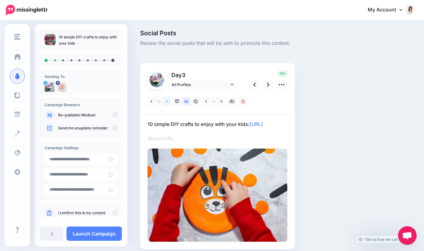
click at [167, 100] on icon at bounding box center [167, 101] width 2 height 4
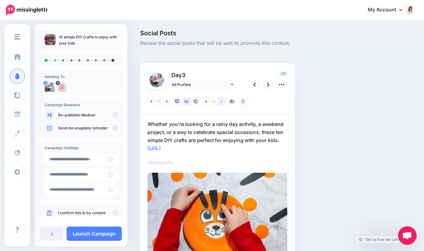
click at [221, 99] on icon at bounding box center [222, 101] width 2 height 4
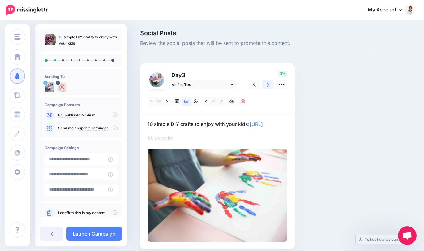
click at [267, 86] on icon at bounding box center [268, 85] width 2 height 4
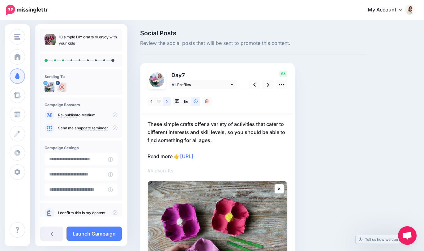
click at [168, 101] on link at bounding box center [167, 101] width 8 height 9
click at [255, 86] on icon at bounding box center [254, 84] width 2 height 6
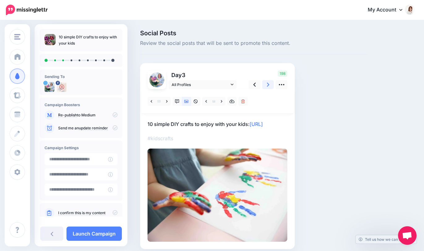
click at [267, 84] on icon at bounding box center [268, 84] width 2 height 6
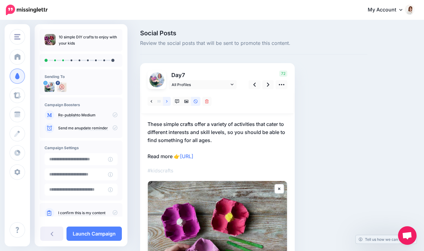
click at [169, 100] on link at bounding box center [167, 101] width 8 height 9
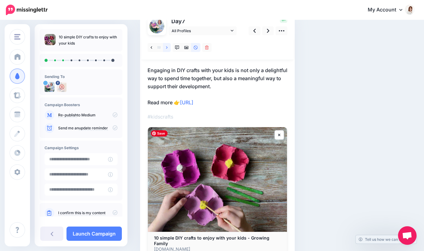
scroll to position [30, 0]
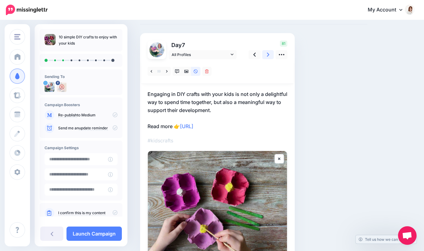
click at [266, 53] on link at bounding box center [268, 54] width 12 height 9
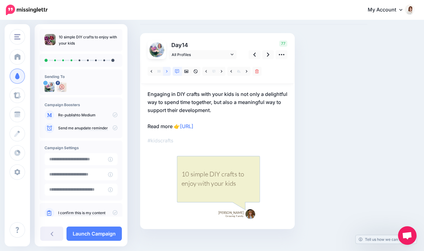
click at [167, 72] on icon at bounding box center [167, 71] width 2 height 4
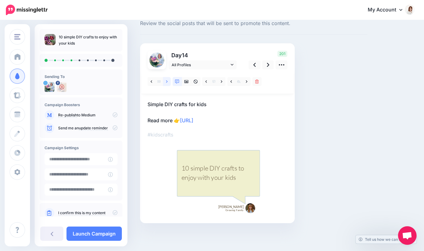
scroll to position [20, 0]
click at [223, 82] on link at bounding box center [222, 81] width 8 height 9
click at [269, 65] on link at bounding box center [268, 64] width 12 height 9
click at [222, 85] on link at bounding box center [222, 81] width 8 height 9
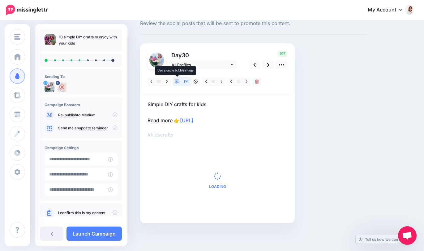
click at [188, 80] on icon at bounding box center [186, 81] width 4 height 4
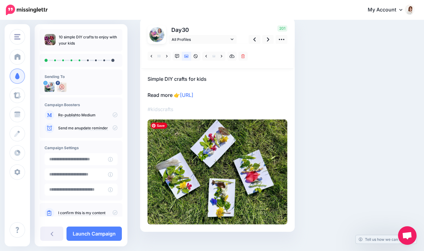
scroll to position [48, 0]
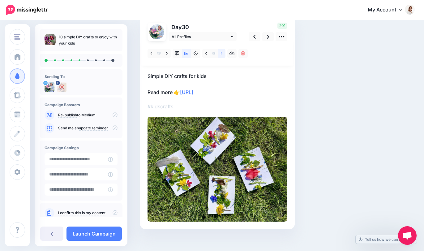
click at [219, 55] on link at bounding box center [222, 53] width 8 height 9
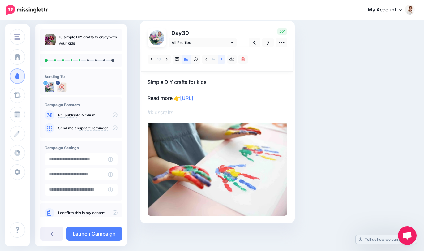
scroll to position [42, 0]
click at [219, 55] on link at bounding box center [222, 59] width 8 height 9
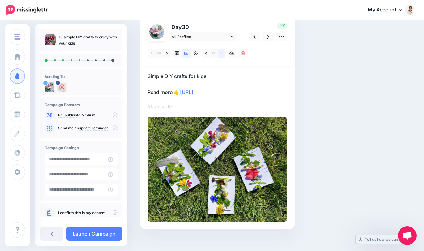
click at [220, 54] on link at bounding box center [222, 53] width 8 height 9
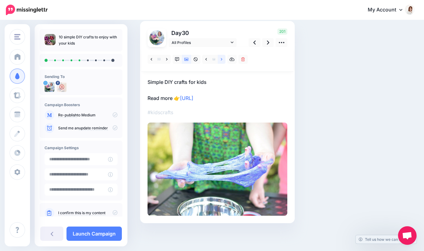
scroll to position [42, 0]
click at [268, 41] on icon at bounding box center [268, 43] width 2 height 4
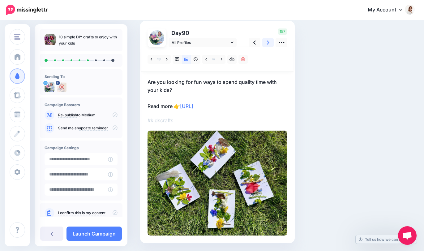
click at [268, 42] on icon at bounding box center [268, 43] width 2 height 4
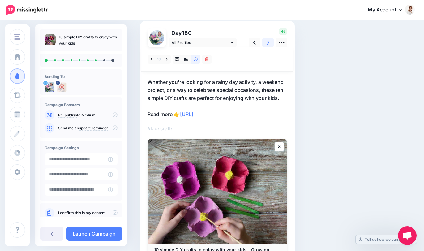
click at [268, 43] on icon at bounding box center [268, 43] width 2 height 4
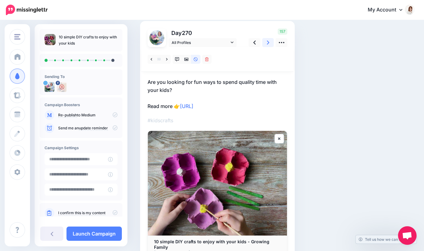
click at [268, 44] on icon at bounding box center [268, 43] width 2 height 4
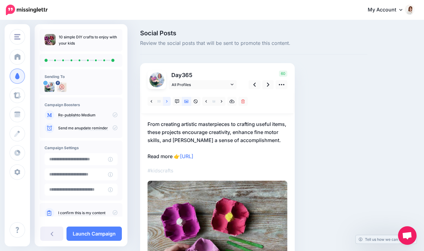
click at [167, 104] on link at bounding box center [167, 101] width 8 height 9
click at [167, 102] on icon at bounding box center [167, 101] width 2 height 2
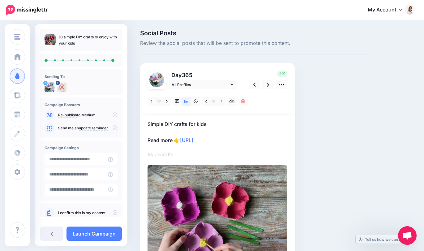
click at [113, 211] on icon at bounding box center [115, 212] width 5 height 5
click at [96, 232] on link "Launch Campaign" at bounding box center [93, 233] width 55 height 14
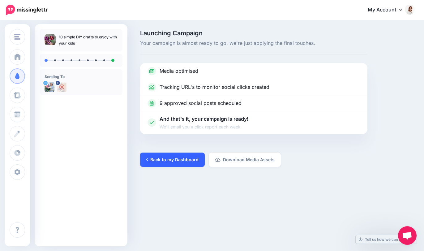
click at [186, 161] on link "Back to my Dashboard" at bounding box center [172, 159] width 65 height 14
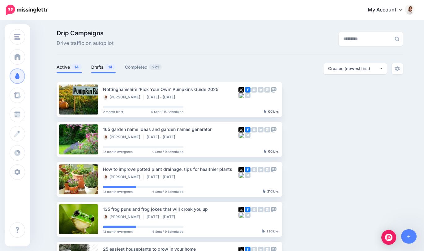
click at [103, 66] on link "Drafts 14" at bounding box center [103, 66] width 24 height 7
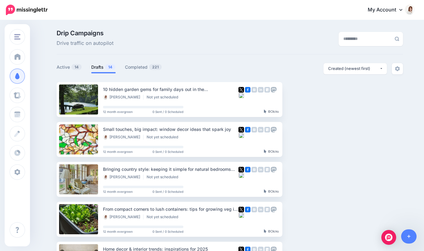
scroll to position [2, 0]
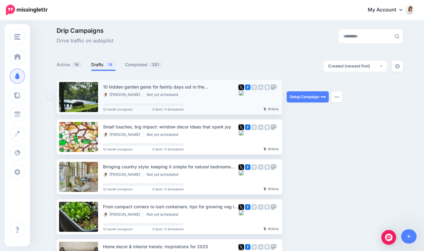
click at [51, 97] on ins at bounding box center [50, 97] width 6 height 6
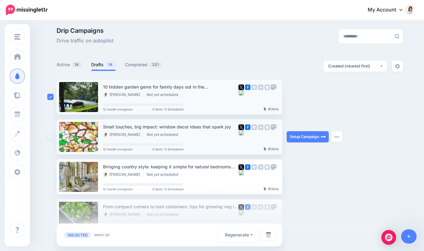
click at [52, 138] on ins at bounding box center [50, 137] width 6 height 6
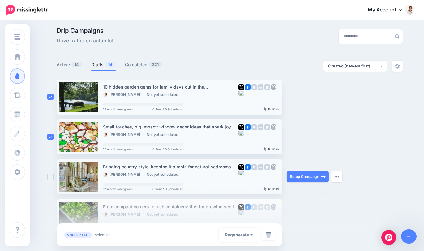
click at [50, 176] on ins at bounding box center [50, 176] width 6 height 6
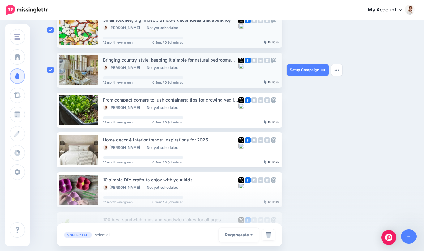
scroll to position [134, 0]
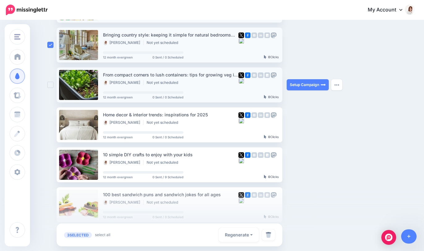
click at [51, 83] on ins at bounding box center [50, 85] width 6 height 6
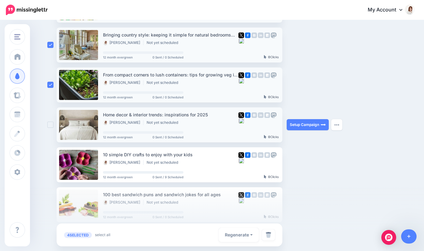
click at [50, 123] on ins at bounding box center [50, 125] width 6 height 6
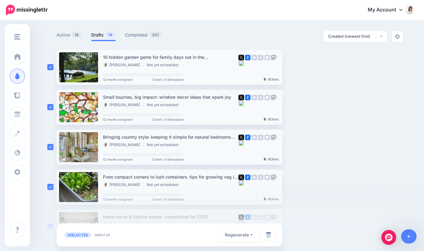
scroll to position [0, 0]
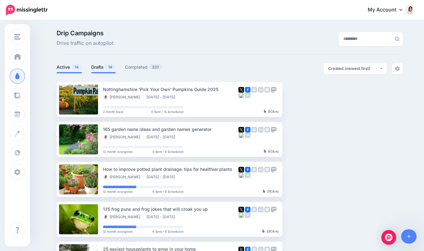
click at [100, 70] on link "Drafts 14" at bounding box center [103, 66] width 24 height 7
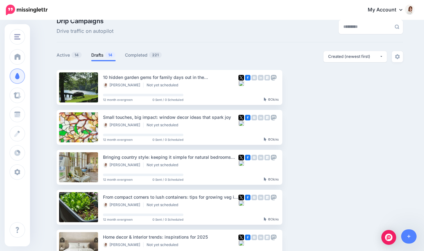
scroll to position [23, 0]
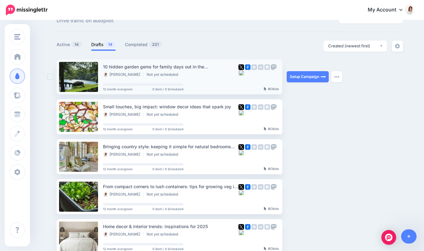
click at [50, 76] on ins at bounding box center [50, 77] width 6 height 6
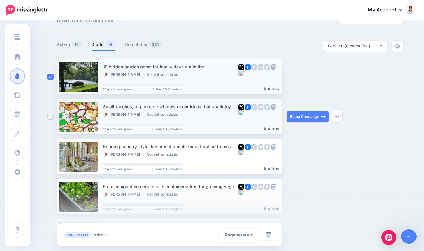
click at [49, 114] on ins at bounding box center [50, 116] width 6 height 6
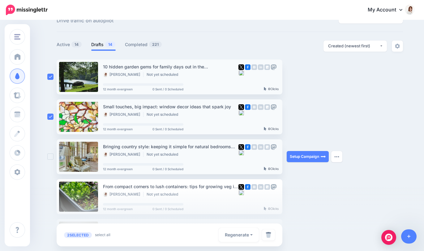
click at [50, 156] on ins at bounding box center [50, 156] width 6 height 6
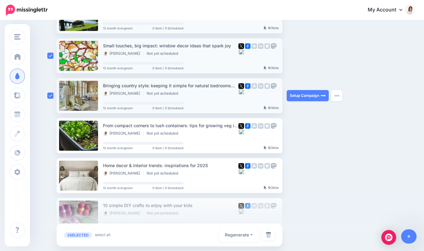
scroll to position [107, 0]
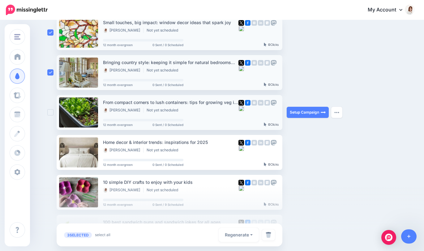
click at [49, 113] on ins at bounding box center [50, 112] width 6 height 6
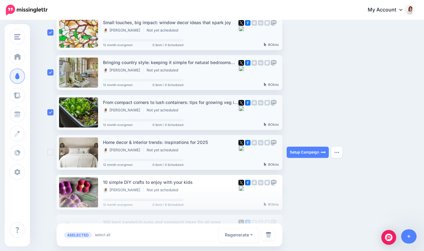
click at [49, 156] on div at bounding box center [51, 152] width 9 height 35
click at [49, 151] on ins at bounding box center [50, 152] width 6 height 6
click at [269, 233] on img at bounding box center [269, 235] width 6 height 6
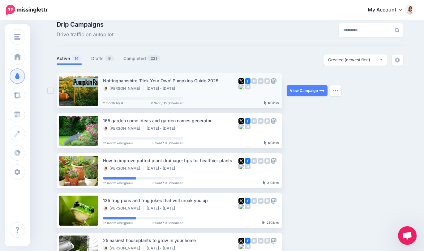
scroll to position [3, 0]
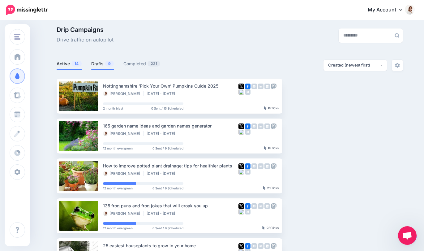
click at [96, 67] on link "Drafts 9" at bounding box center [102, 63] width 23 height 7
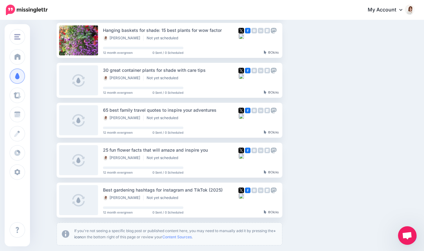
scroll to position [220, 0]
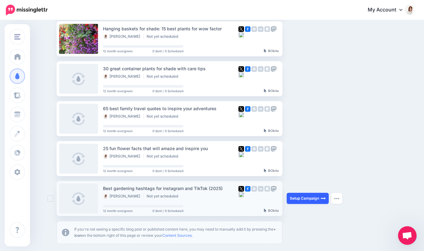
click at [297, 196] on link "Setup Campaign" at bounding box center [308, 198] width 42 height 11
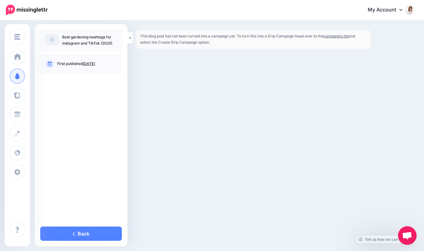
click at [344, 34] on link "campaigns list" at bounding box center [335, 36] width 25 height 5
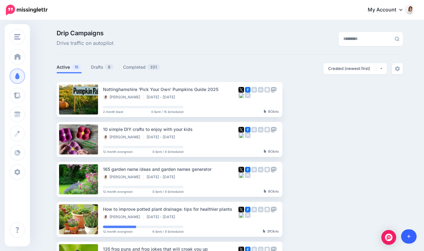
click at [405, 236] on link at bounding box center [409, 236] width 16 height 14
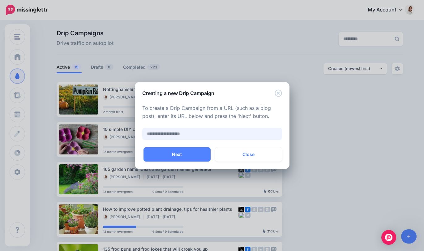
paste input "**********"
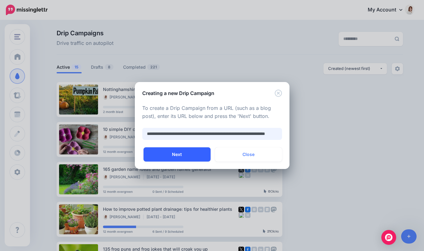
type input "**********"
click at [179, 155] on button "Next" at bounding box center [176, 154] width 67 height 14
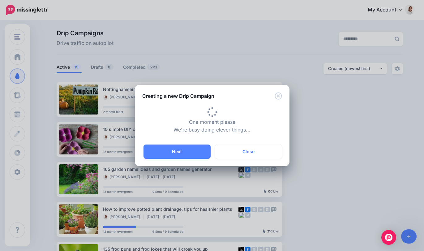
type input "**********"
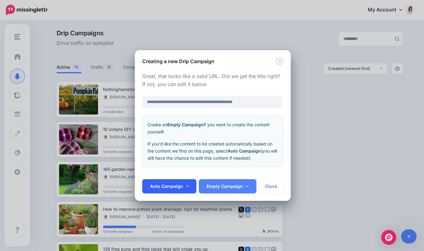
click at [188, 188] on link "Auto Campaign" at bounding box center [169, 186] width 54 height 14
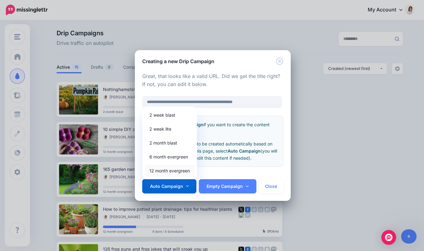
click at [183, 172] on link "12 month evergreen" at bounding box center [170, 171] width 50 height 12
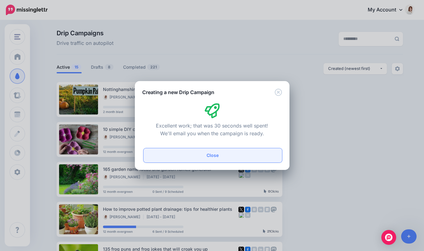
click at [203, 152] on button "Close" at bounding box center [212, 155] width 139 height 14
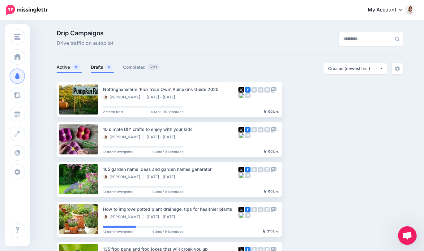
click at [97, 66] on link "Drafts 9" at bounding box center [102, 66] width 23 height 7
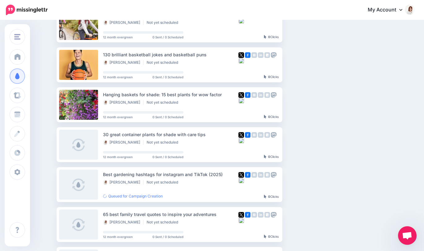
scroll to position [123, 0]
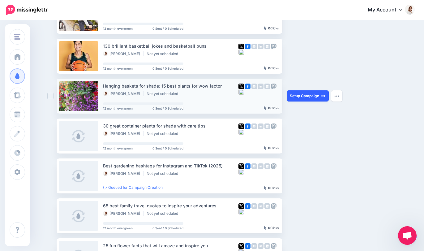
click at [299, 96] on link "Setup Campaign" at bounding box center [308, 95] width 42 height 11
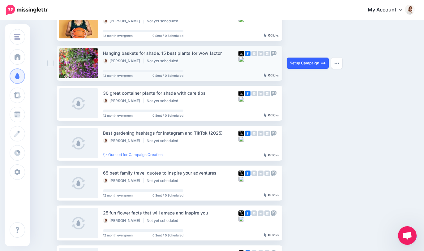
scroll to position [155, 0]
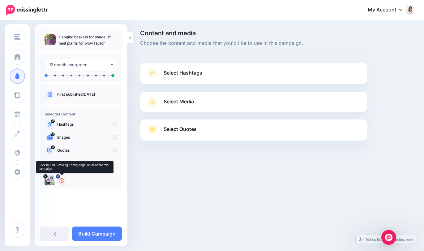
click at [62, 180] on icon at bounding box center [61, 180] width 5 height 5
click at [212, 69] on link "Select Hashtags" at bounding box center [253, 76] width 215 height 16
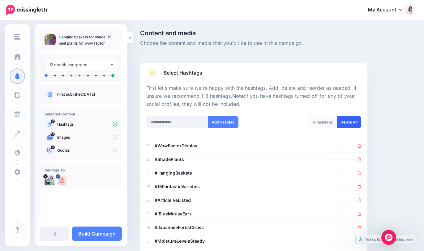
click at [353, 119] on link "Delete All" at bounding box center [349, 122] width 24 height 12
click at [193, 122] on input "text" at bounding box center [177, 122] width 62 height 12
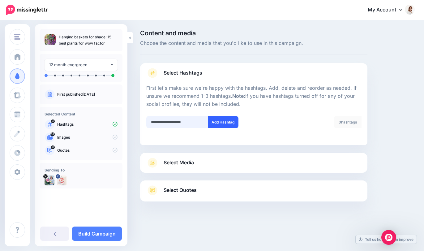
type input "**********"
click at [224, 122] on button "Add Hashtag" at bounding box center [223, 122] width 31 height 12
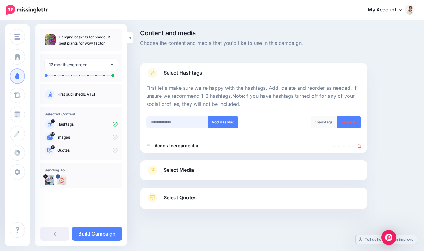
click at [181, 118] on input "text" at bounding box center [177, 122] width 62 height 12
type input "**********"
click at [218, 126] on button "Add Hashtag" at bounding box center [223, 122] width 31 height 12
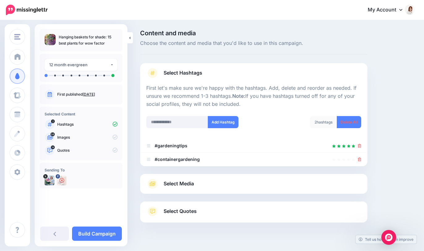
scroll to position [11, 0]
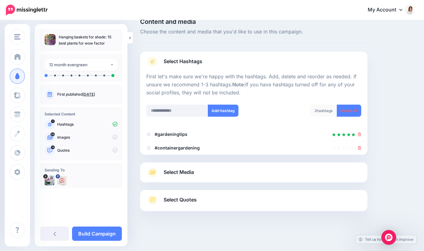
click at [204, 173] on link "Select Media" at bounding box center [253, 172] width 215 height 10
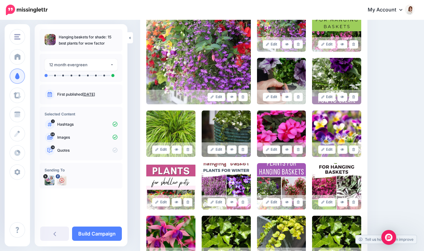
scroll to position [167, 0]
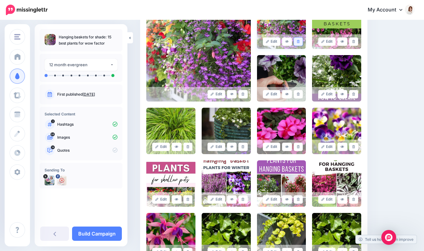
click at [297, 44] on link at bounding box center [298, 41] width 9 height 8
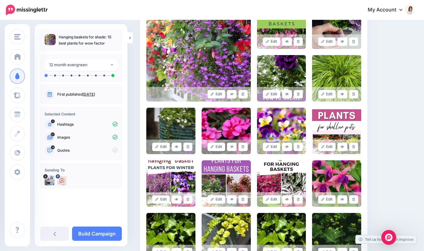
scroll to position [145, 0]
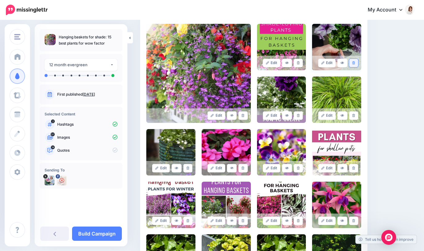
click at [354, 62] on icon at bounding box center [353, 62] width 3 height 3
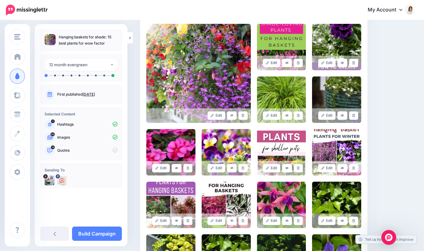
click at [354, 62] on icon at bounding box center [353, 62] width 3 height 3
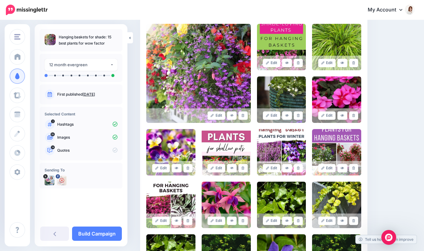
click at [354, 62] on icon at bounding box center [353, 62] width 3 height 3
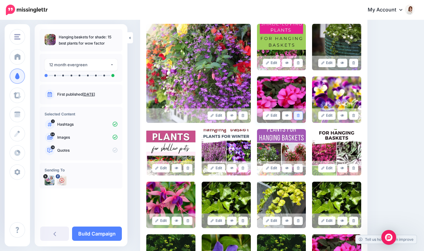
click at [299, 117] on icon at bounding box center [298, 115] width 3 height 3
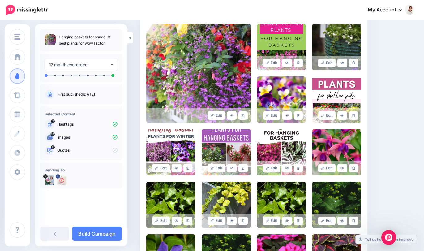
click at [299, 117] on icon at bounding box center [298, 115] width 3 height 3
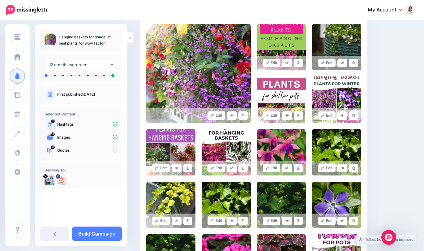
click at [299, 117] on icon at bounding box center [298, 115] width 3 height 3
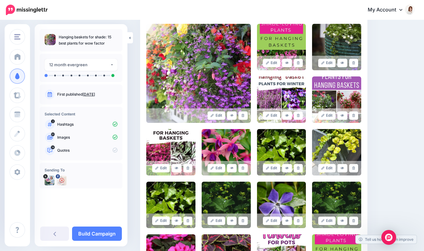
click at [299, 117] on icon at bounding box center [298, 115] width 3 height 3
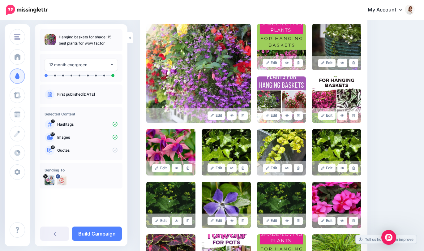
click at [299, 117] on icon at bounding box center [298, 115] width 3 height 3
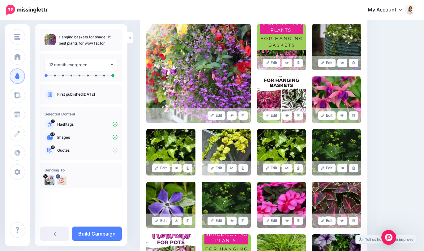
click at [299, 117] on icon at bounding box center [298, 115] width 3 height 3
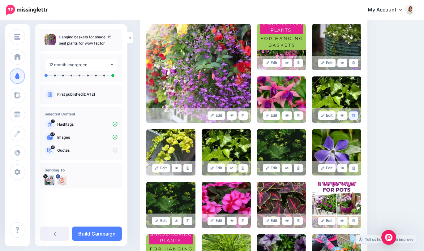
click at [356, 114] on link at bounding box center [353, 115] width 9 height 8
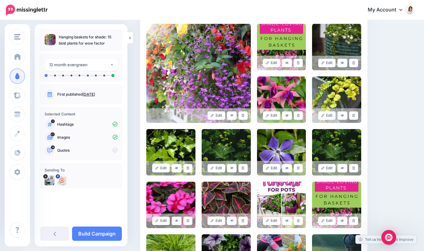
click at [356, 114] on link at bounding box center [353, 115] width 9 height 8
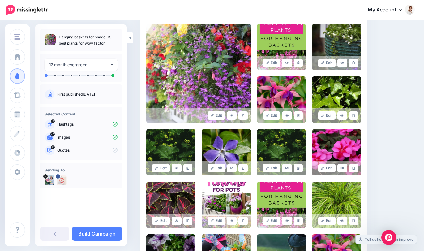
click at [356, 114] on link at bounding box center [353, 115] width 9 height 8
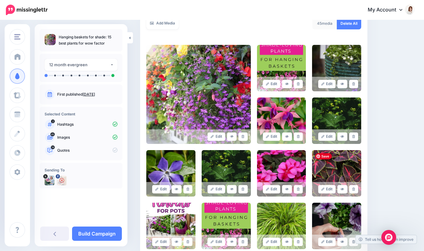
scroll to position [110, 0]
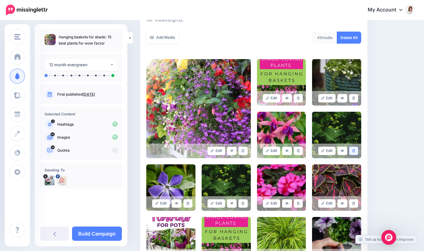
click at [354, 149] on icon at bounding box center [353, 150] width 3 height 3
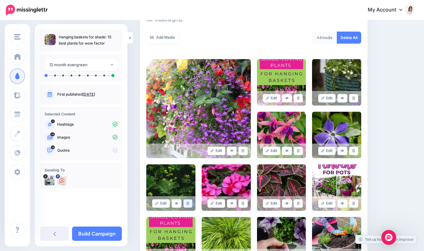
click at [189, 204] on link at bounding box center [187, 203] width 9 height 8
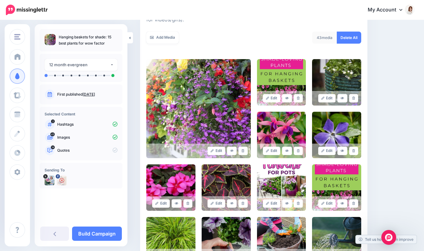
click at [189, 204] on link at bounding box center [187, 203] width 9 height 8
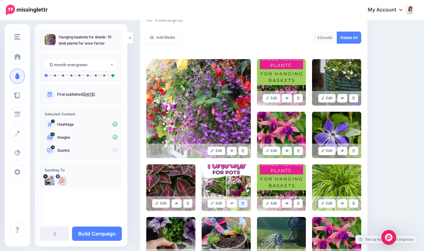
click at [243, 205] on link at bounding box center [242, 203] width 9 height 8
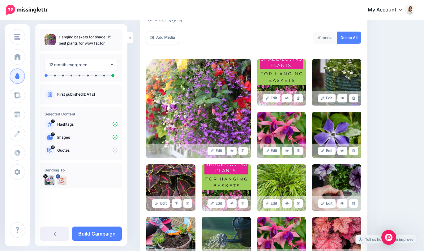
click at [243, 205] on link at bounding box center [242, 203] width 9 height 8
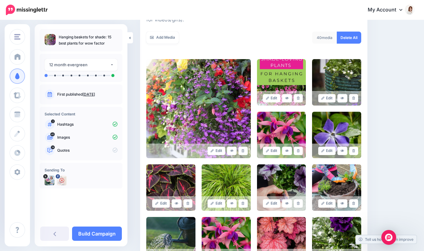
click at [243, 205] on link at bounding box center [242, 203] width 9 height 8
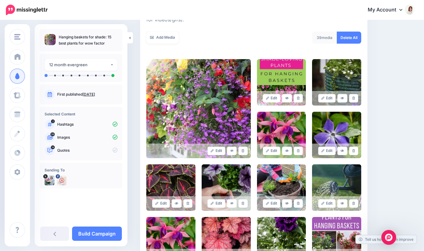
click at [243, 205] on link at bounding box center [242, 203] width 9 height 8
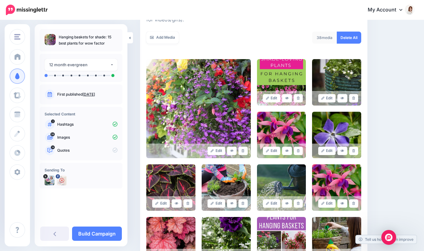
click at [243, 205] on link at bounding box center [242, 203] width 9 height 8
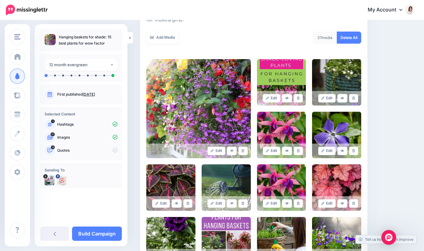
click at [243, 205] on link at bounding box center [242, 203] width 9 height 8
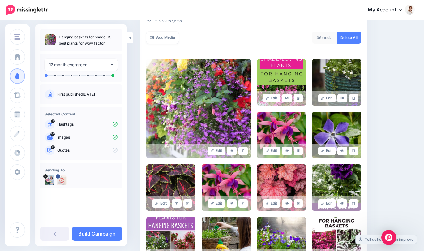
click at [243, 205] on link at bounding box center [242, 203] width 9 height 8
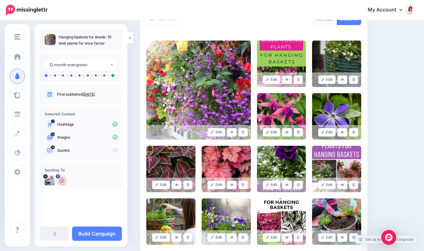
scroll to position [130, 0]
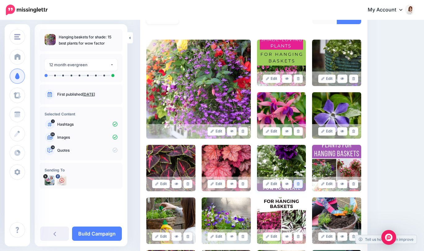
click at [297, 183] on icon at bounding box center [298, 183] width 3 height 3
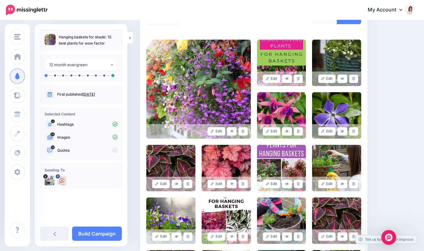
click at [297, 183] on icon at bounding box center [298, 183] width 3 height 3
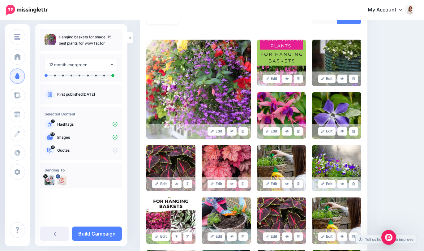
click at [297, 183] on icon at bounding box center [298, 183] width 3 height 3
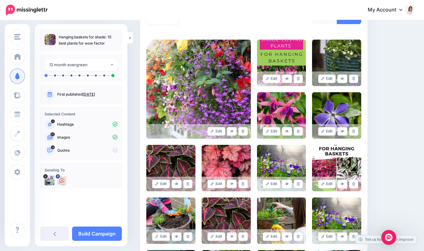
click at [297, 183] on icon at bounding box center [298, 183] width 3 height 3
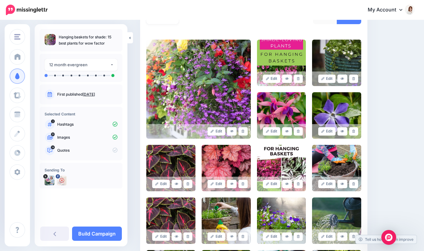
click at [297, 183] on icon at bounding box center [298, 183] width 3 height 3
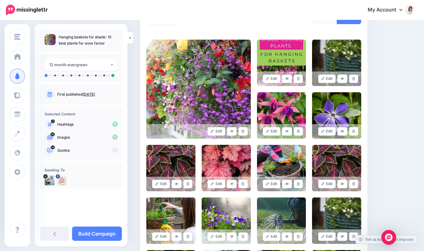
click at [297, 183] on icon at bounding box center [298, 183] width 3 height 3
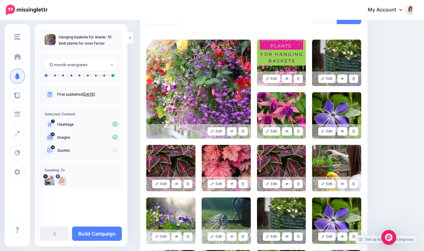
click at [297, 183] on icon at bounding box center [298, 183] width 3 height 3
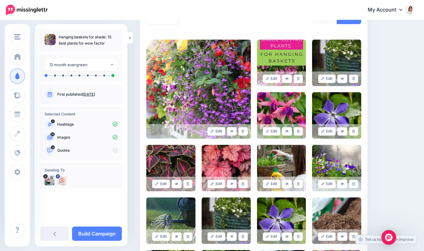
click at [297, 183] on icon at bounding box center [298, 183] width 3 height 3
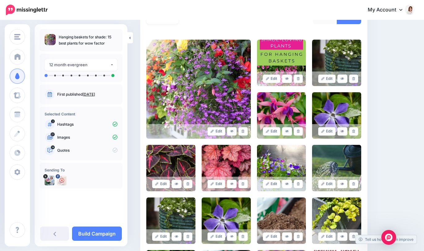
click at [297, 183] on icon at bounding box center [298, 183] width 3 height 3
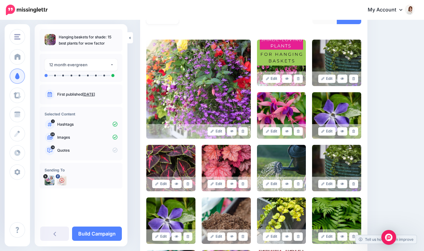
click at [297, 183] on icon at bounding box center [298, 183] width 3 height 3
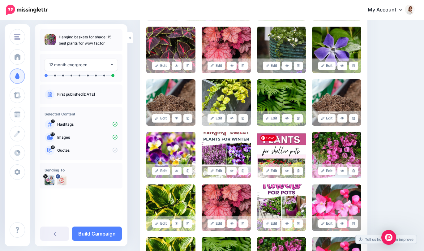
scroll to position [255, 0]
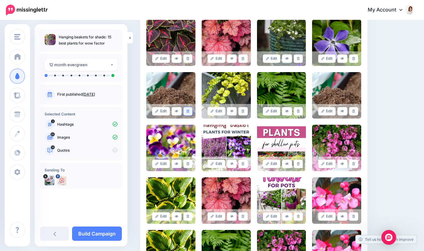
click at [188, 111] on icon at bounding box center [187, 110] width 3 height 3
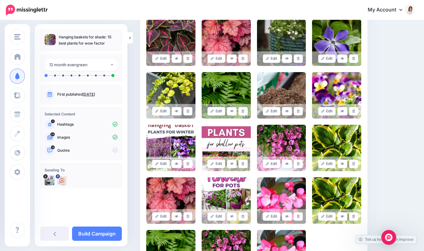
click at [188, 111] on icon at bounding box center [187, 110] width 3 height 3
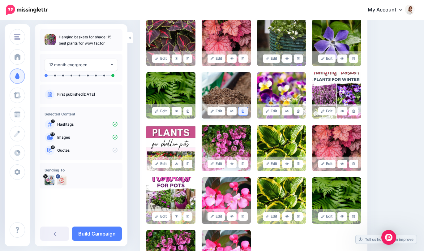
click at [244, 112] on icon at bounding box center [243, 110] width 3 height 3
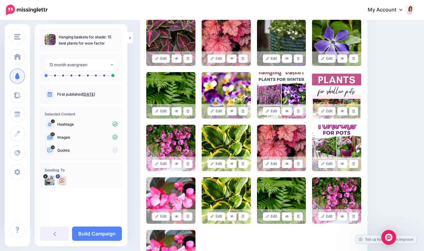
click at [244, 112] on icon at bounding box center [243, 110] width 3 height 3
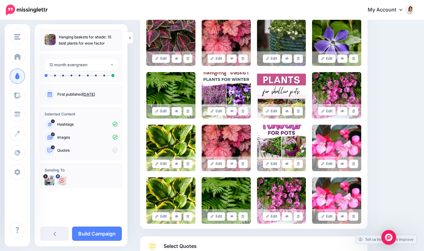
click at [244, 112] on icon at bounding box center [243, 110] width 3 height 3
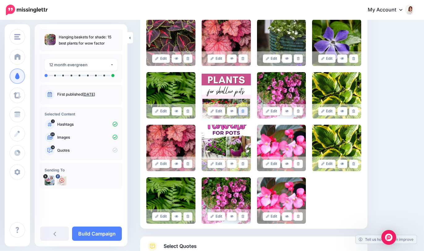
click at [244, 112] on icon at bounding box center [243, 110] width 3 height 3
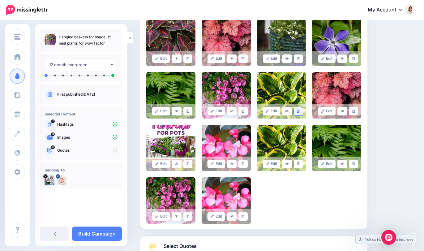
click at [297, 113] on link at bounding box center [298, 111] width 9 height 8
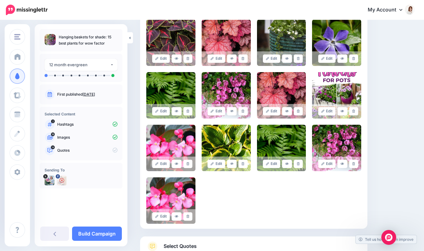
click at [297, 113] on link at bounding box center [298, 111] width 9 height 8
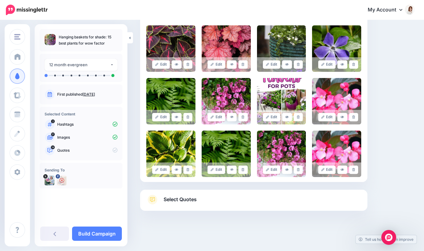
scroll to position [249, 0]
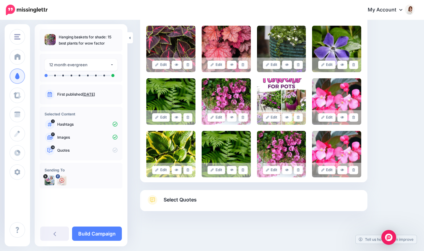
click at [297, 113] on link at bounding box center [298, 117] width 9 height 8
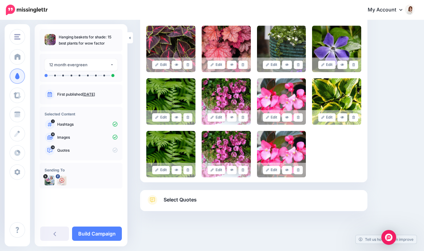
click at [297, 113] on link at bounding box center [298, 117] width 9 height 8
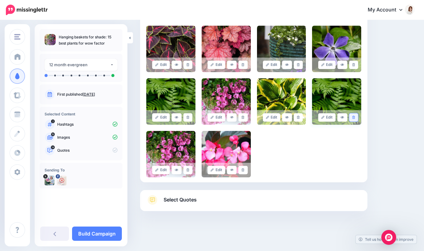
click at [356, 118] on link at bounding box center [353, 117] width 9 height 8
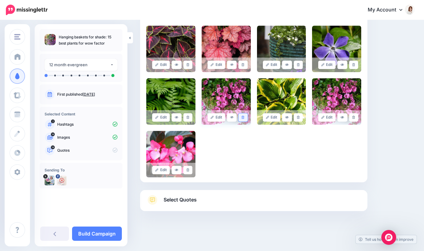
click at [246, 117] on link at bounding box center [242, 117] width 9 height 8
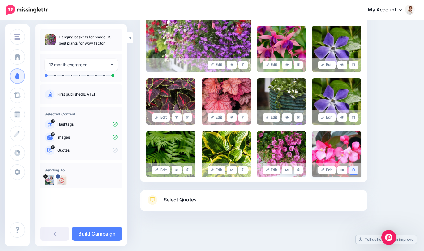
click at [353, 169] on icon at bounding box center [353, 169] width 3 height 3
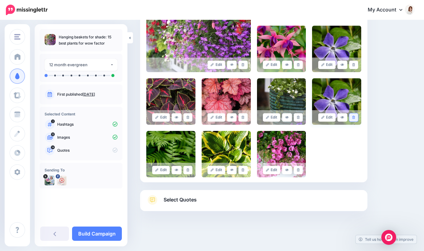
click at [354, 117] on icon at bounding box center [353, 117] width 3 height 3
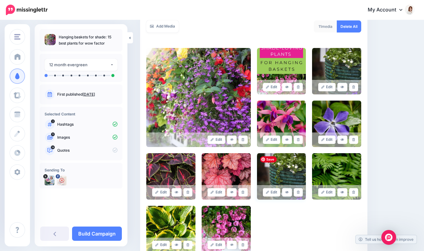
scroll to position [121, 0]
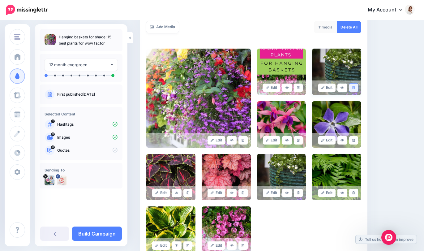
click at [354, 86] on icon at bounding box center [353, 87] width 3 height 3
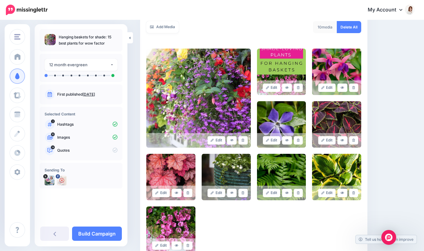
scroll to position [196, 0]
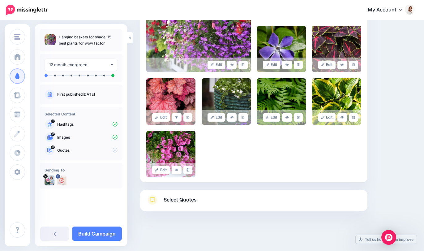
click at [223, 200] on link "Select Quotes" at bounding box center [253, 203] width 215 height 16
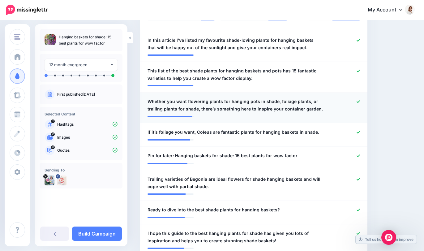
scroll to position [178, 0]
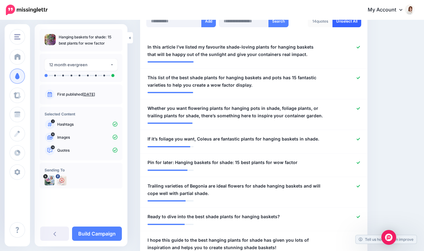
click at [349, 24] on link "Unselect All" at bounding box center [346, 21] width 29 height 12
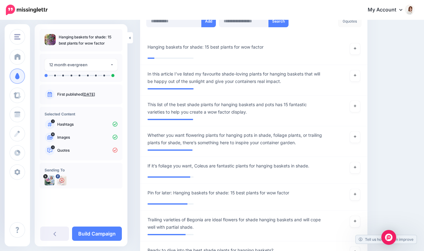
scroll to position [216, 0]
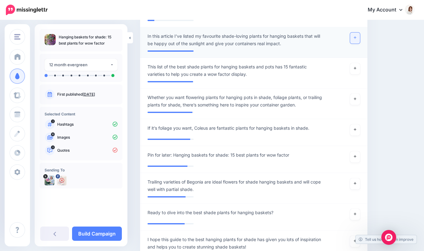
click at [354, 39] on link at bounding box center [355, 37] width 10 height 11
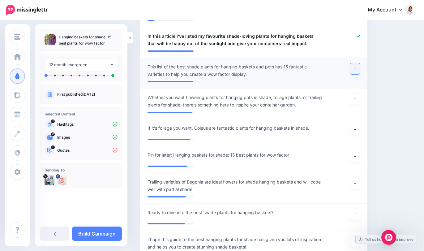
click at [354, 71] on link at bounding box center [355, 68] width 10 height 11
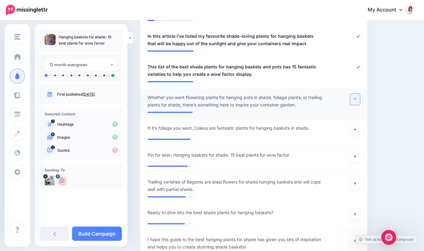
click at [353, 103] on link at bounding box center [355, 99] width 10 height 11
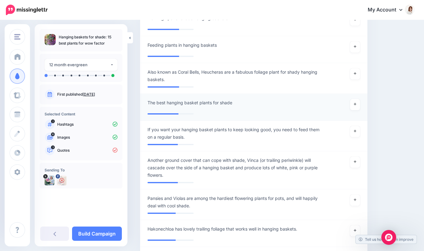
scroll to position [679, 0]
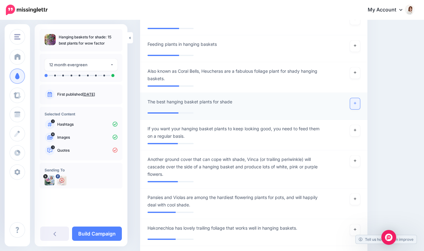
click at [356, 106] on link at bounding box center [355, 103] width 10 height 11
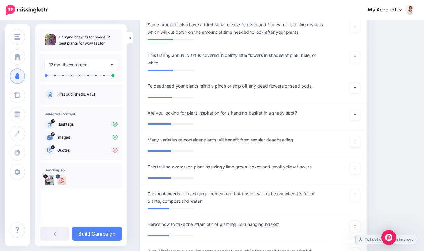
scroll to position [1129, 0]
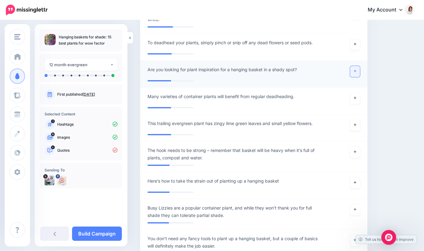
click at [354, 70] on icon at bounding box center [355, 70] width 2 height 3
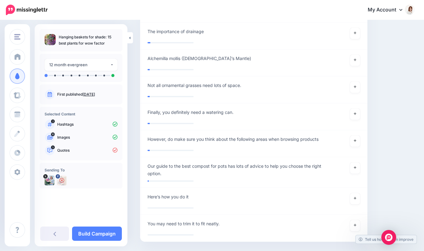
scroll to position [3487, 0]
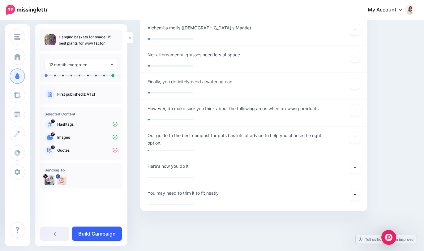
click at [113, 234] on link "Build Campaign" at bounding box center [97, 233] width 50 height 14
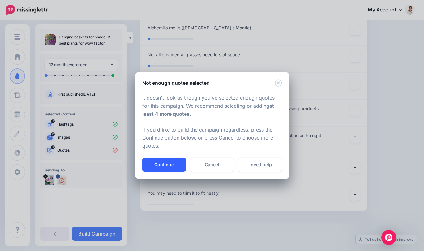
click at [174, 165] on button "Continue" at bounding box center [164, 164] width 44 height 14
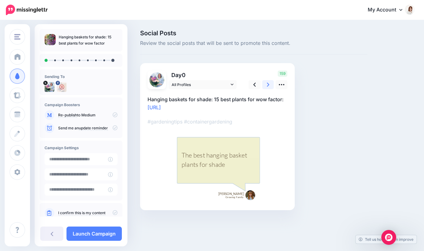
click at [267, 84] on icon at bounding box center [268, 84] width 2 height 6
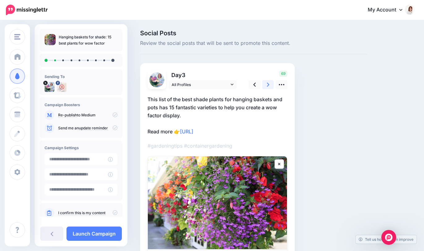
click at [267, 84] on icon at bounding box center [268, 84] width 2 height 6
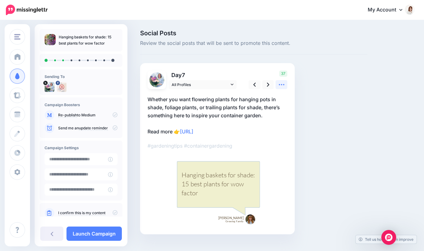
click at [280, 85] on icon at bounding box center [282, 84] width 6 height 1
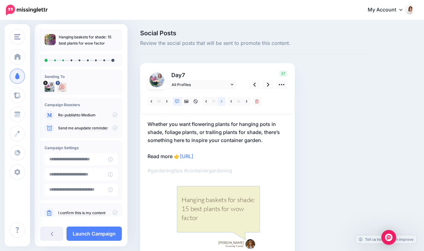
click at [223, 101] on link at bounding box center [222, 101] width 8 height 9
click at [267, 85] on icon at bounding box center [268, 84] width 2 height 6
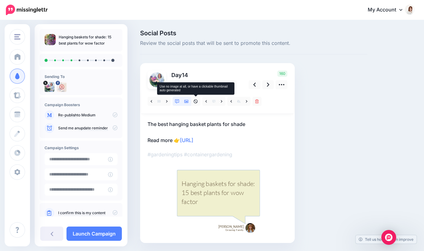
click at [187, 101] on icon at bounding box center [186, 101] width 4 height 3
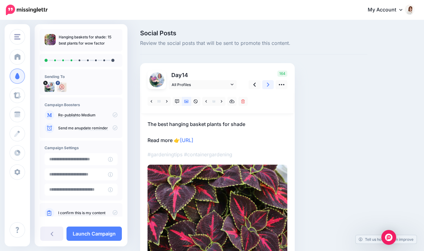
click at [266, 84] on link at bounding box center [268, 84] width 12 height 9
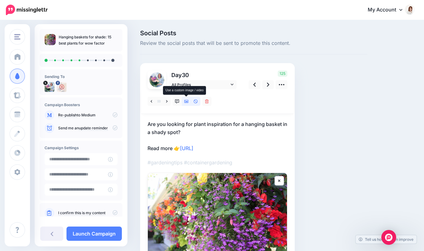
click at [187, 102] on icon at bounding box center [186, 101] width 4 height 4
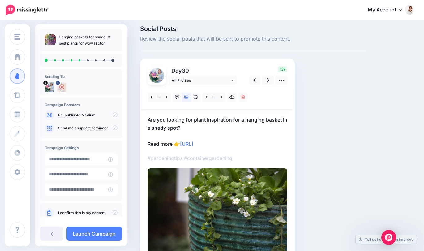
scroll to position [27, 0]
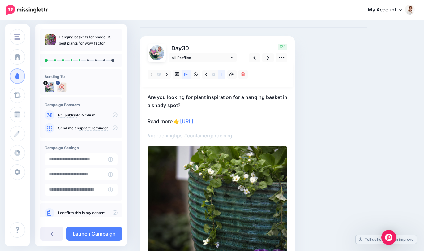
click at [223, 75] on link at bounding box center [222, 74] width 8 height 9
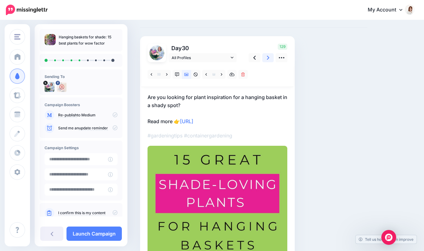
click at [270, 57] on link at bounding box center [268, 57] width 12 height 9
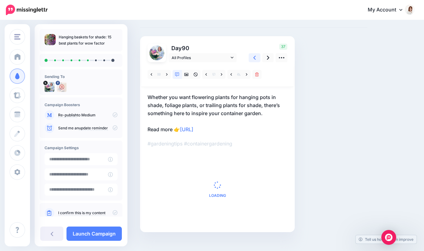
click at [255, 59] on icon at bounding box center [254, 57] width 2 height 6
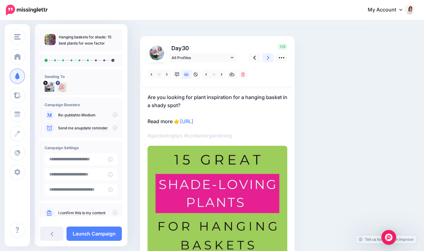
click at [266, 58] on link at bounding box center [268, 57] width 12 height 9
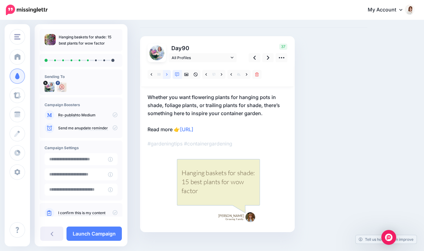
click at [167, 77] on link at bounding box center [167, 74] width 8 height 9
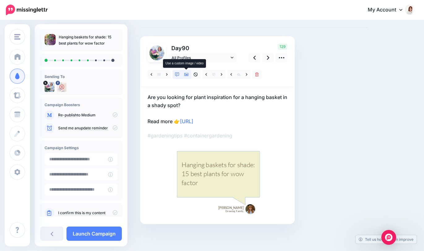
click at [187, 75] on icon at bounding box center [186, 74] width 4 height 3
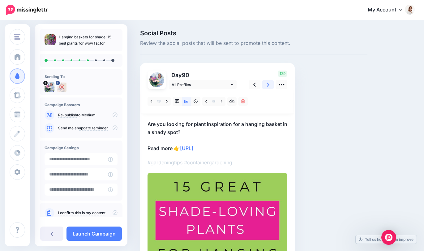
click at [264, 87] on link at bounding box center [268, 84] width 12 height 9
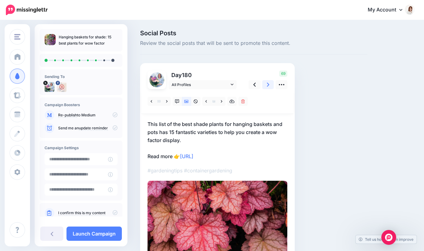
click at [269, 85] on link at bounding box center [268, 84] width 12 height 9
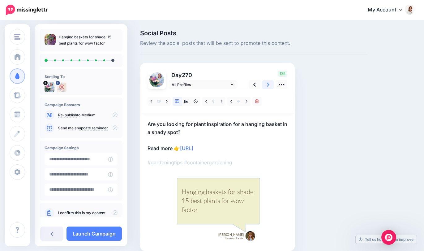
click at [269, 85] on link at bounding box center [268, 84] width 12 height 9
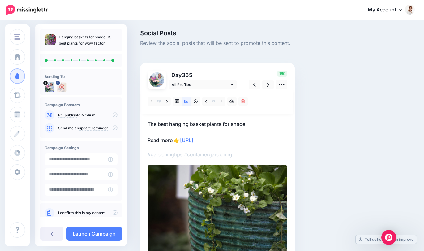
click at [113, 211] on icon at bounding box center [115, 212] width 5 height 5
click at [93, 234] on link "Launch Campaign" at bounding box center [93, 233] width 55 height 14
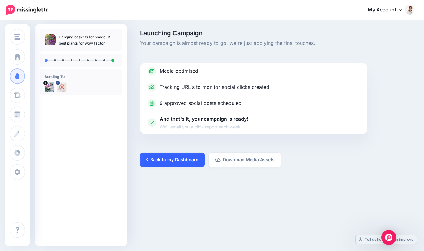
click at [186, 161] on link "Back to my Dashboard" at bounding box center [172, 159] width 65 height 14
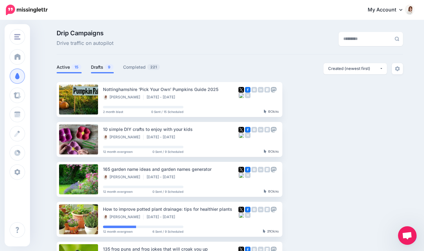
click at [100, 70] on link "Drafts 9" at bounding box center [102, 66] width 23 height 7
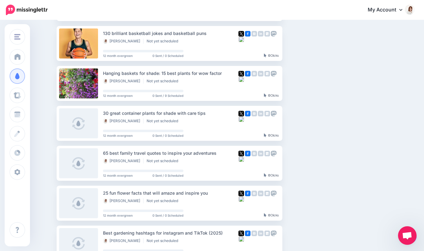
scroll to position [174, 0]
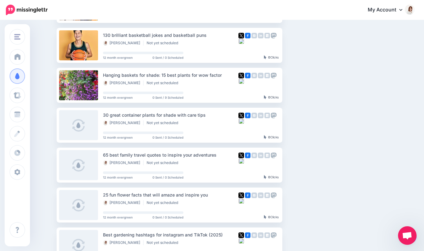
click at [401, 10] on icon at bounding box center [400, 10] width 3 height 2
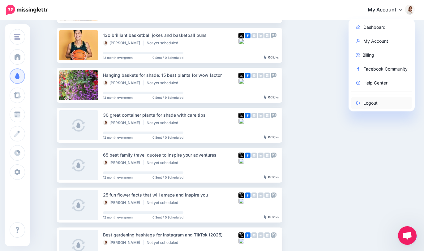
click at [367, 101] on link "Logout" at bounding box center [382, 103] width 62 height 12
